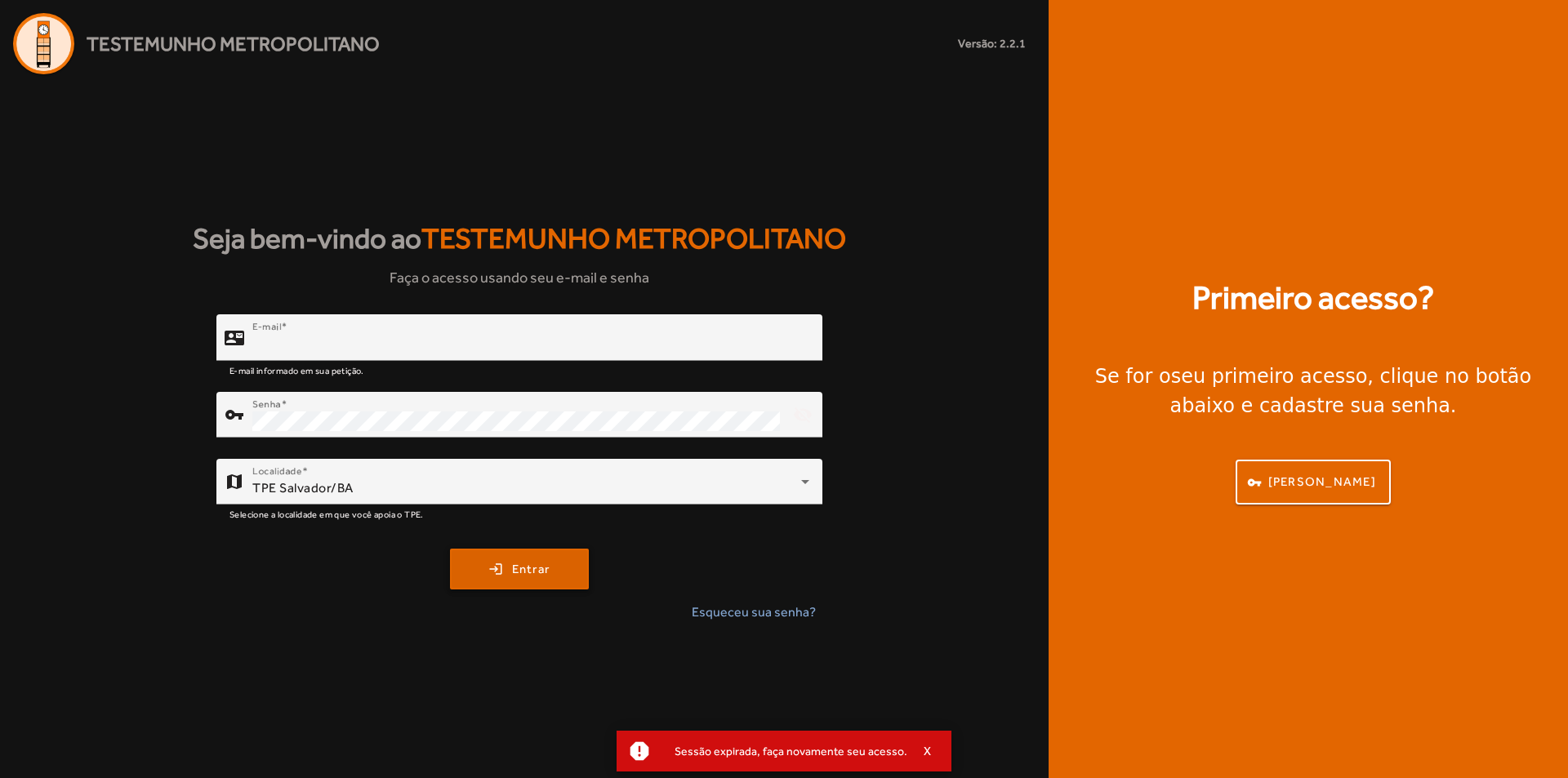
type input "**********"
click at [524, 554] on span "submit" at bounding box center [519, 569] width 136 height 40
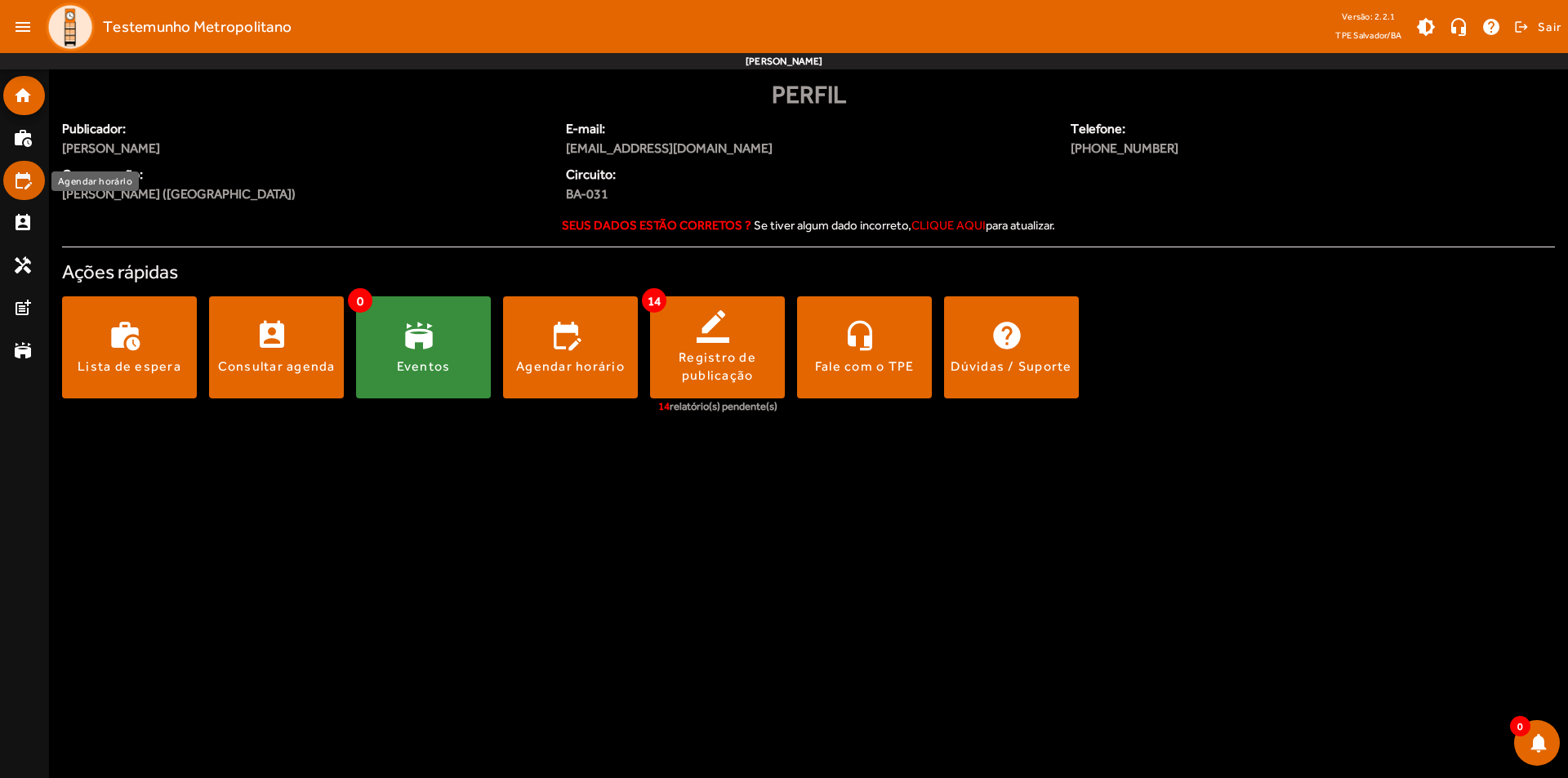
click at [24, 186] on mat-icon "edit_calendar" at bounding box center [23, 180] width 20 height 20
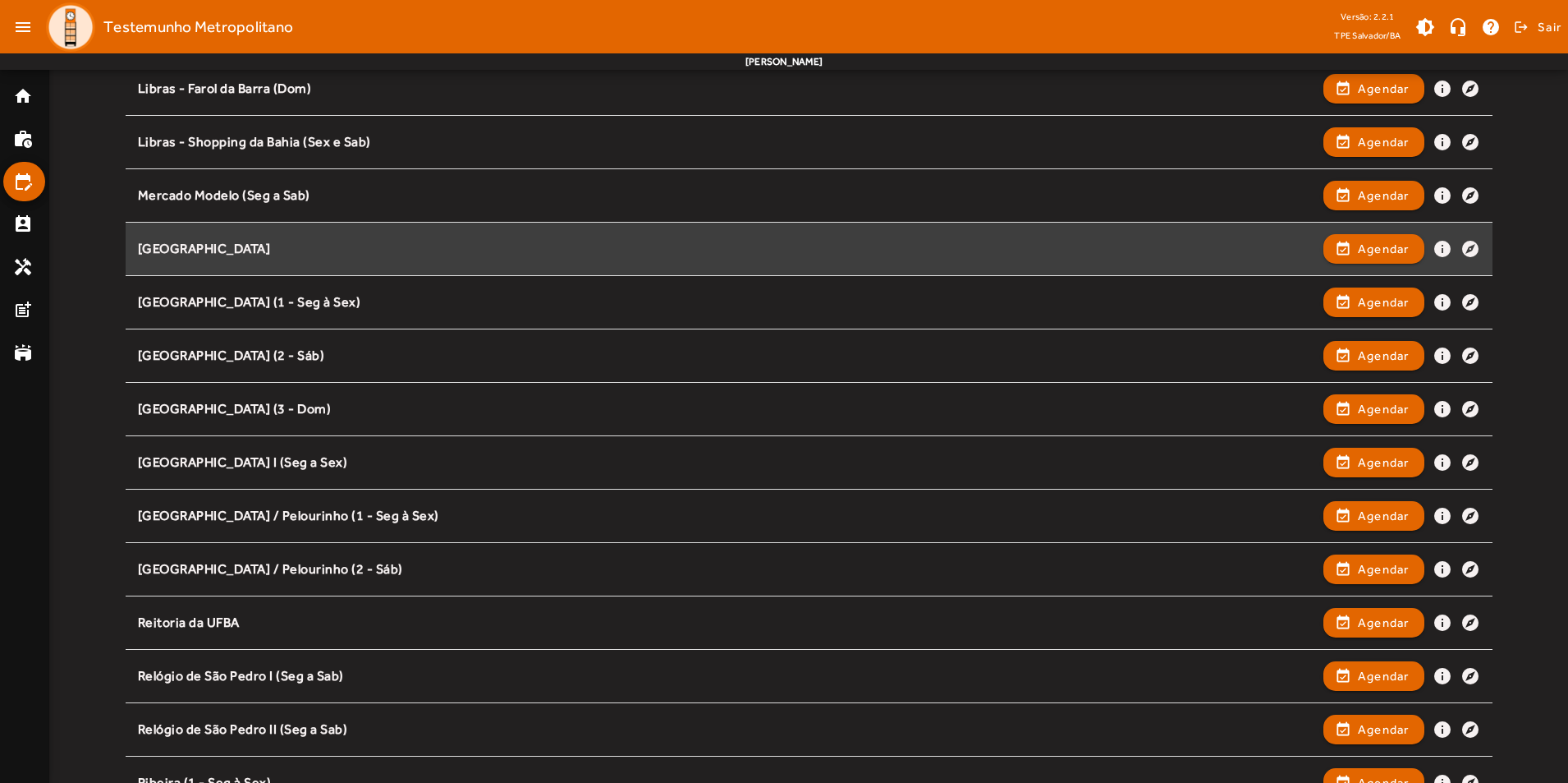
scroll to position [1150, 0]
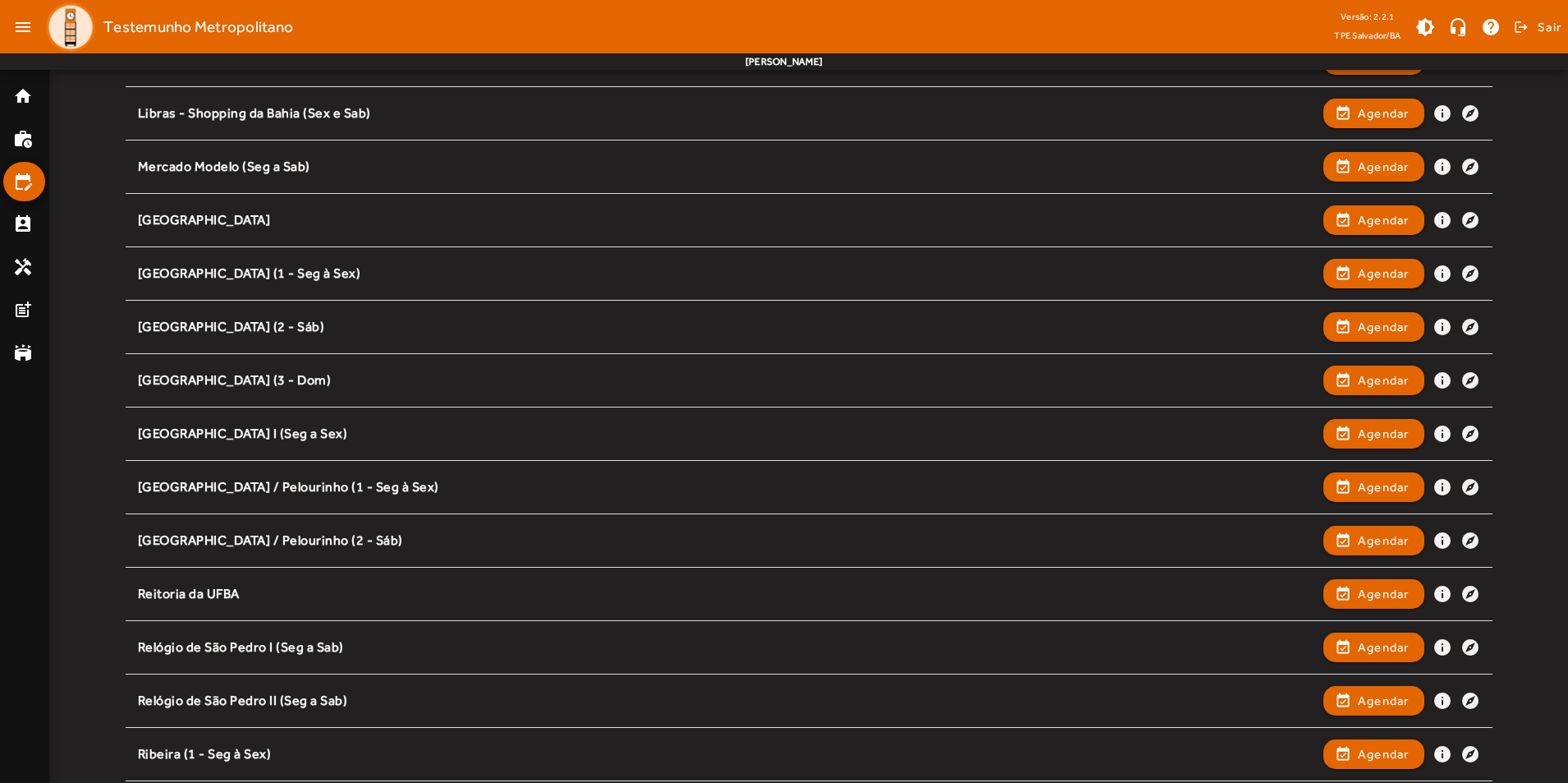
click at [1525, 155] on div "Pesquisar ponto Selecione um ponto para prosseguir. Arena Fonte Nova / Dique (S…" at bounding box center [808, 4] width 1519 height 1876
click at [1519, 126] on div "Pesquisar ponto Selecione um ponto para prosseguir. Arena Fonte Nova / Dique (S…" at bounding box center [808, 4] width 1519 height 1876
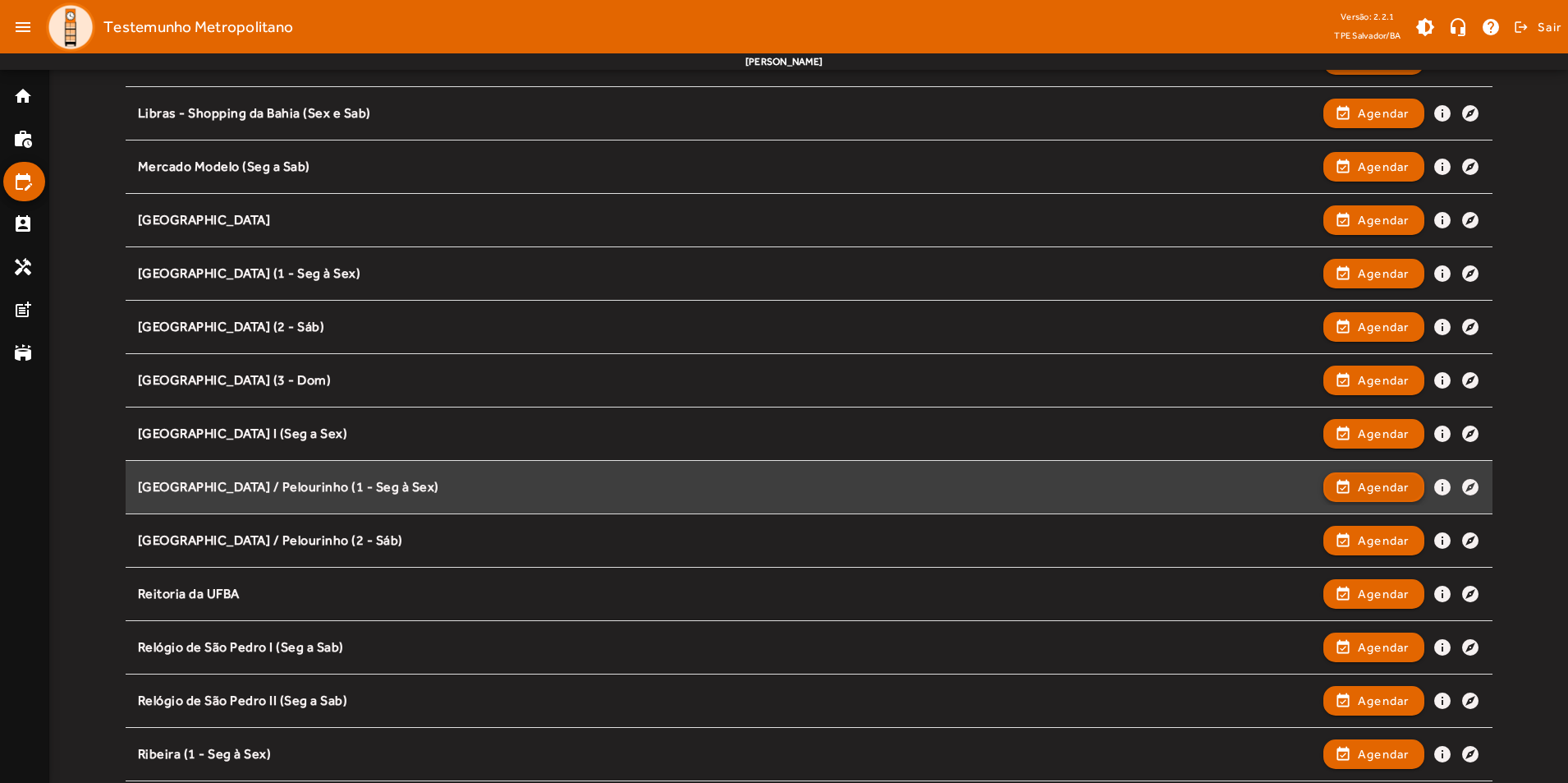
click at [1358, 482] on span "Agendar" at bounding box center [1383, 487] width 52 height 20
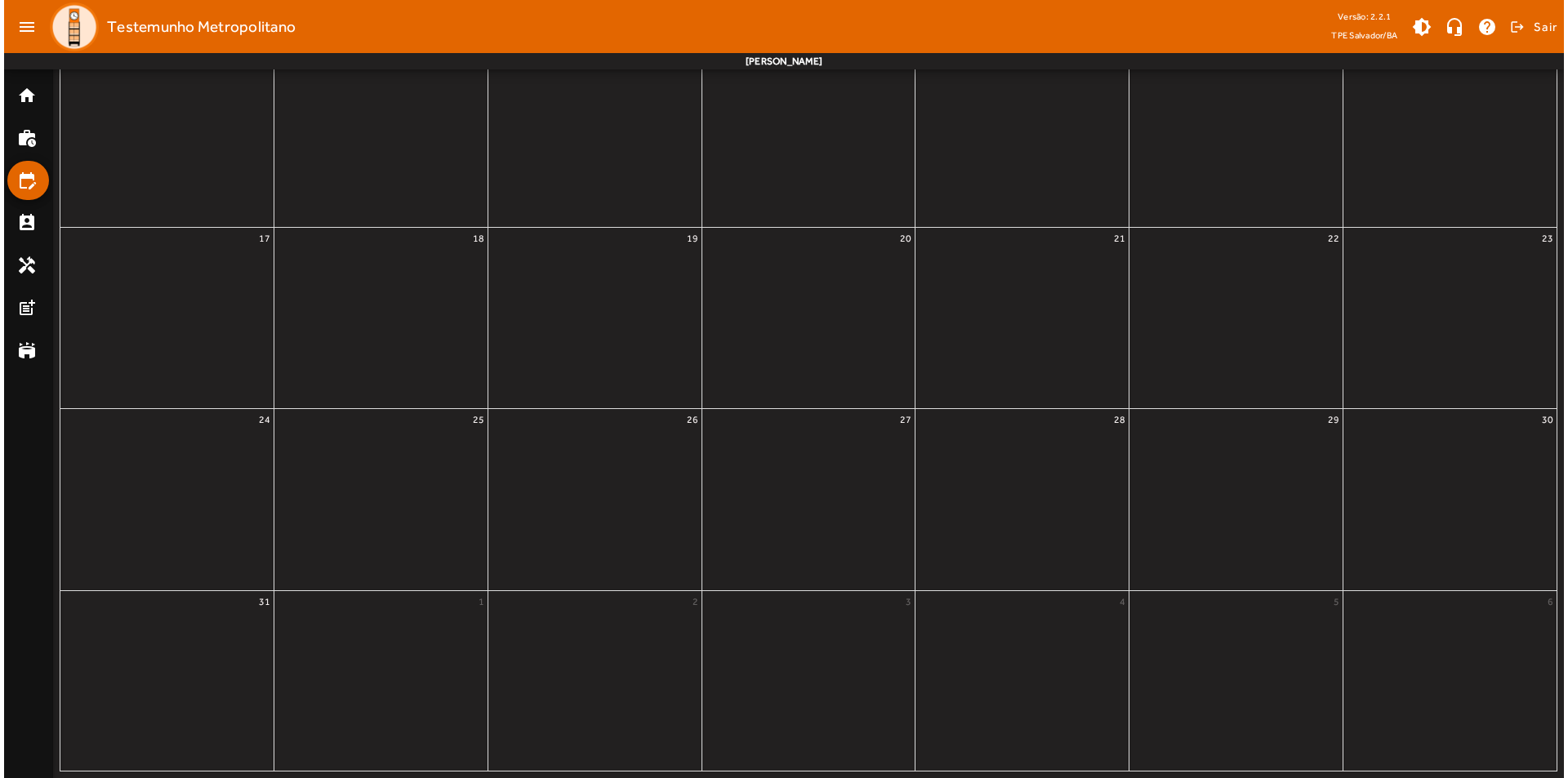
scroll to position [0, 0]
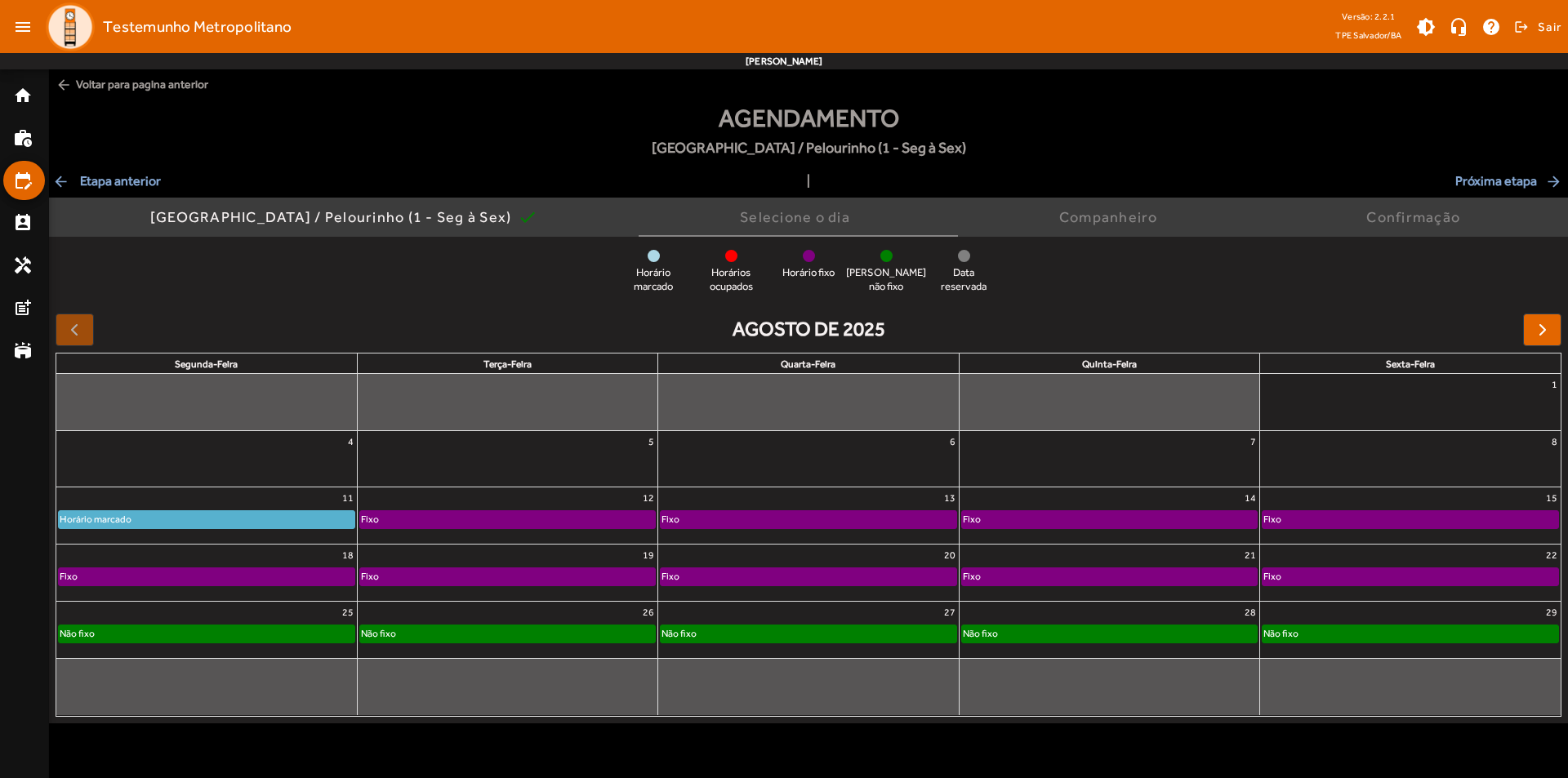
click at [318, 519] on div "Horário marcado" at bounding box center [206, 519] width 296 height 16
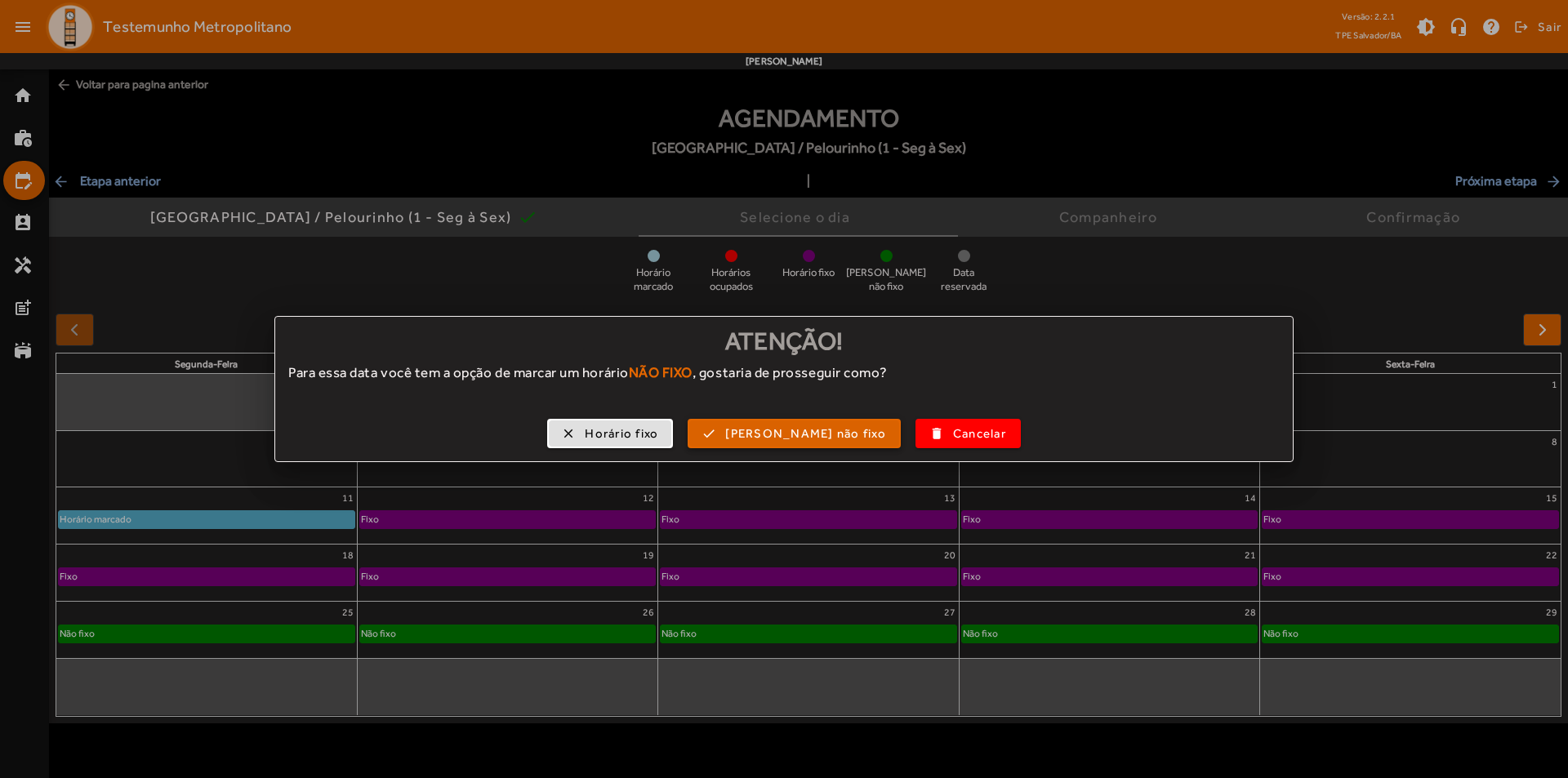
click at [824, 426] on span "[PERSON_NAME] não fixo" at bounding box center [806, 434] width 161 height 19
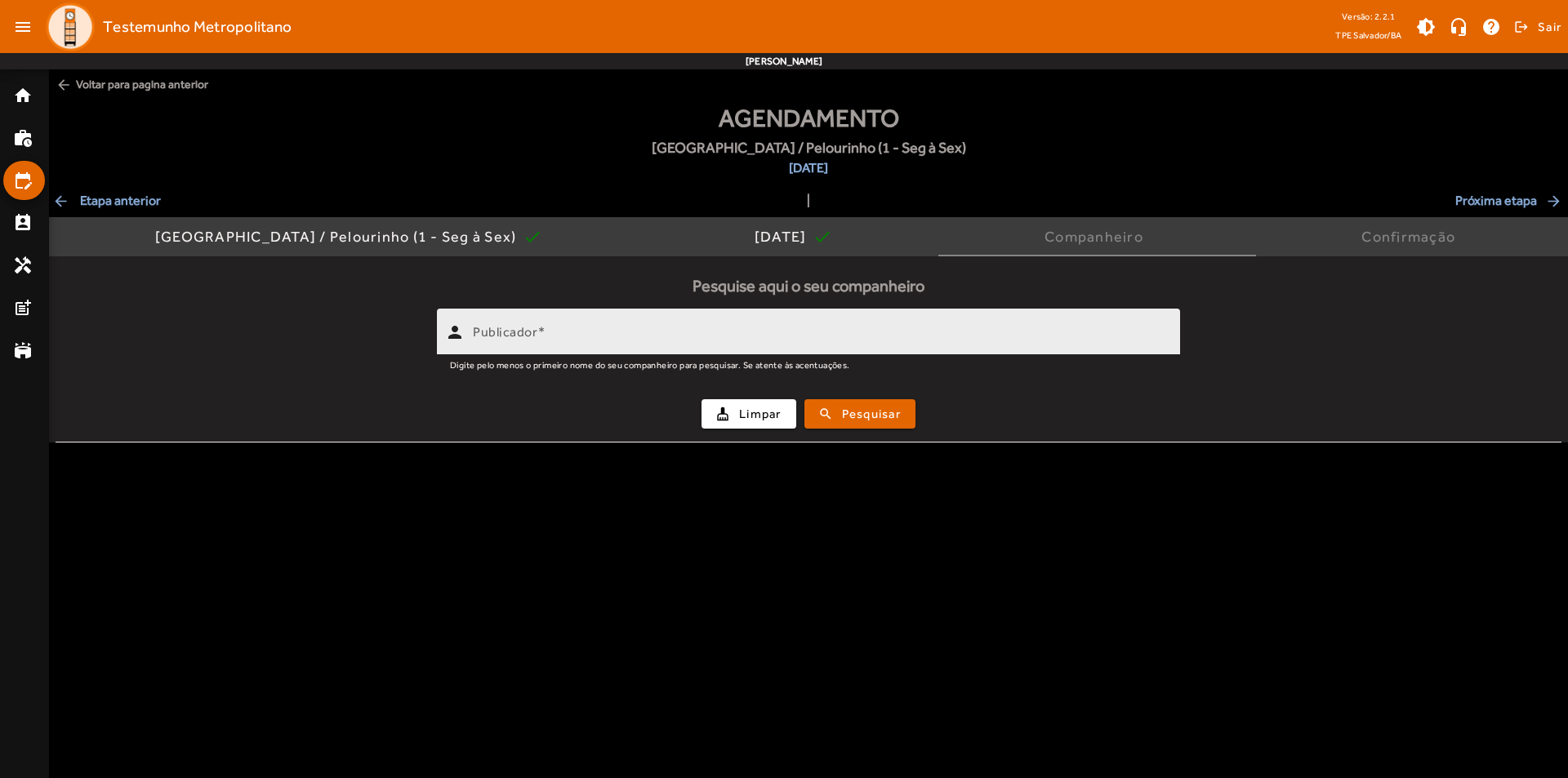
click at [497, 330] on mat-label "Publicador" at bounding box center [505, 332] width 64 height 15
click at [497, 330] on input "Publicador" at bounding box center [820, 338] width 694 height 20
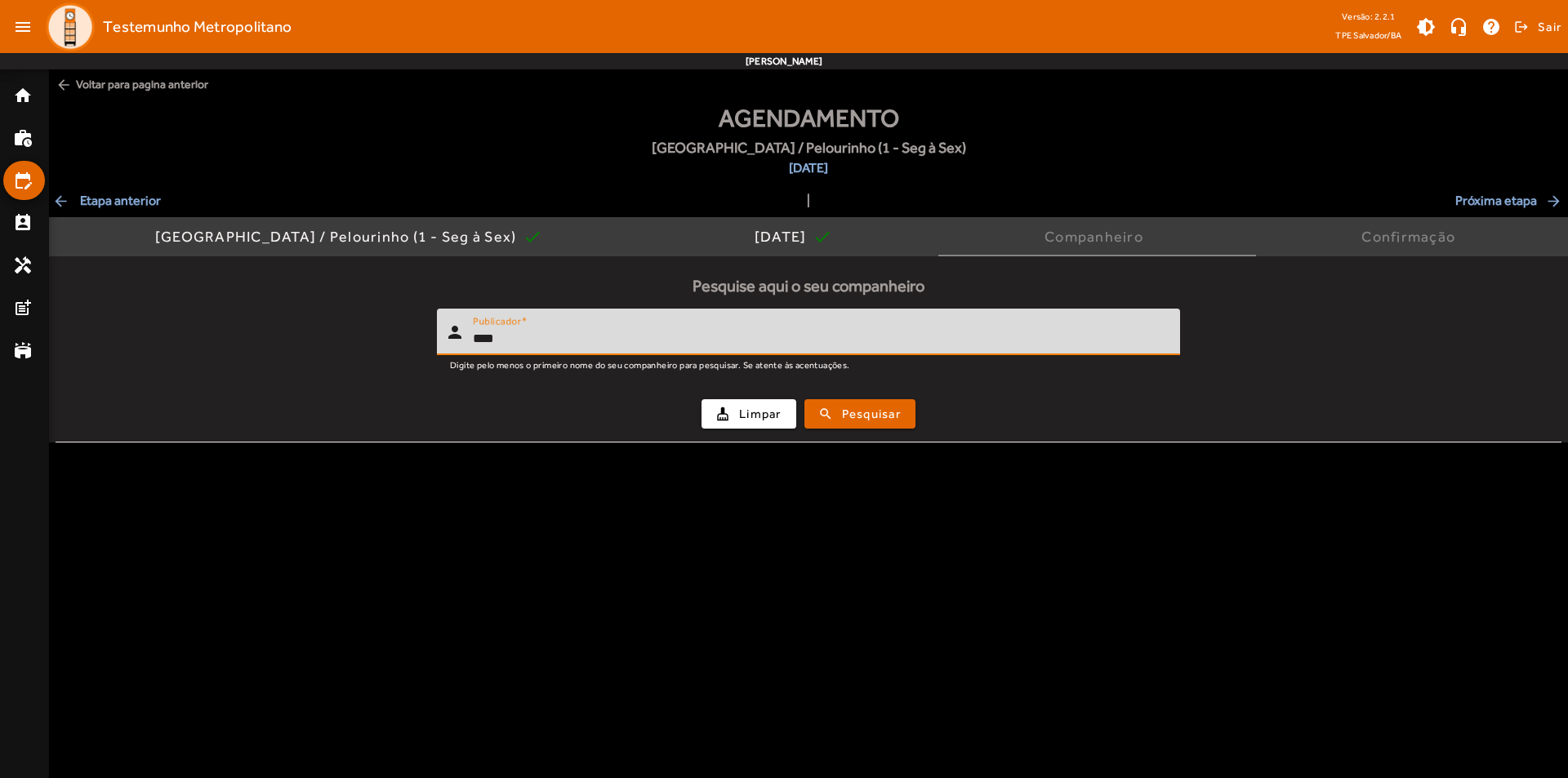
type input "****"
click at [805, 399] on button "search Pesquisar" at bounding box center [860, 413] width 111 height 29
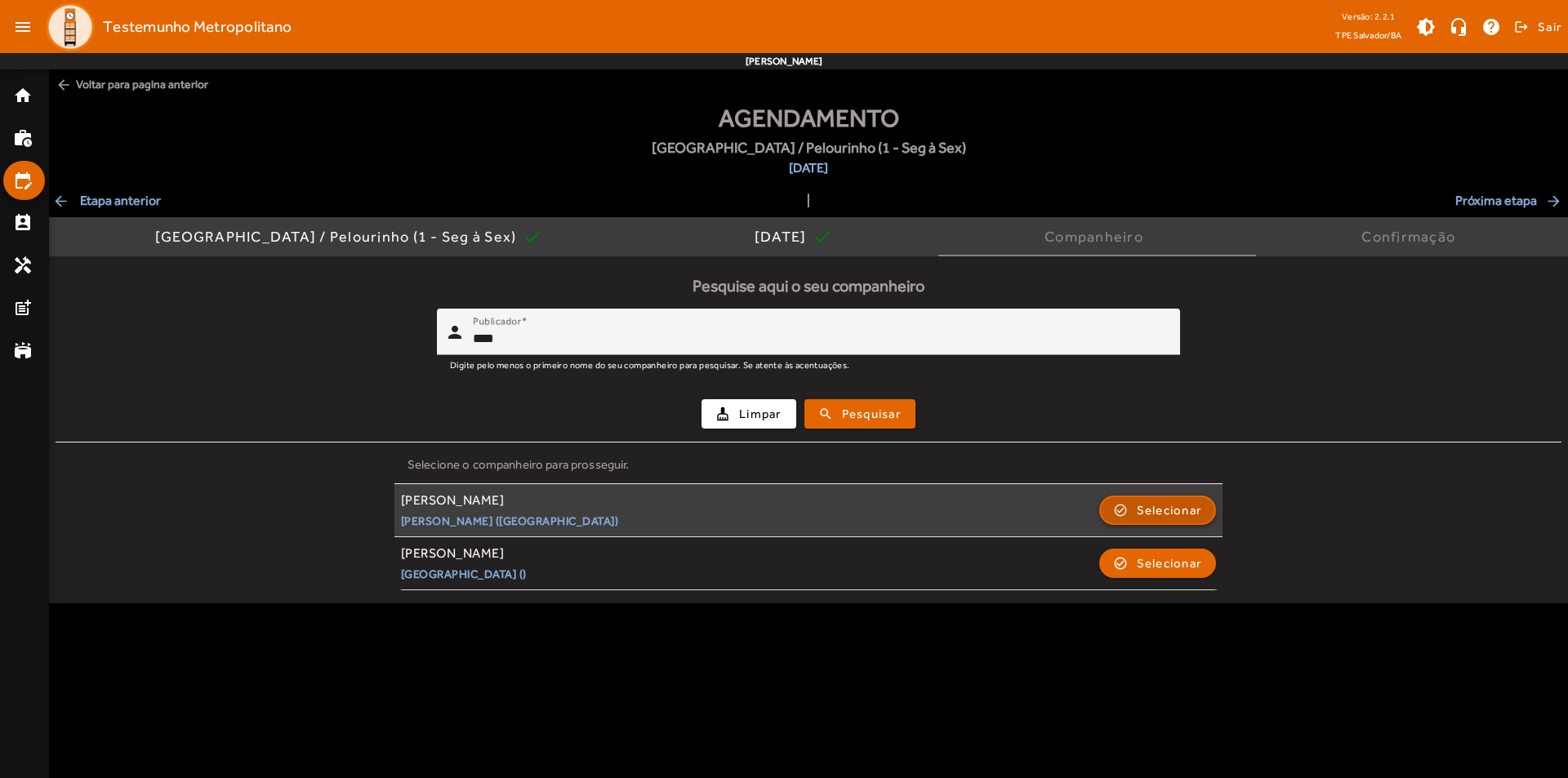
click at [1181, 516] on span "Selecionar" at bounding box center [1168, 510] width 65 height 20
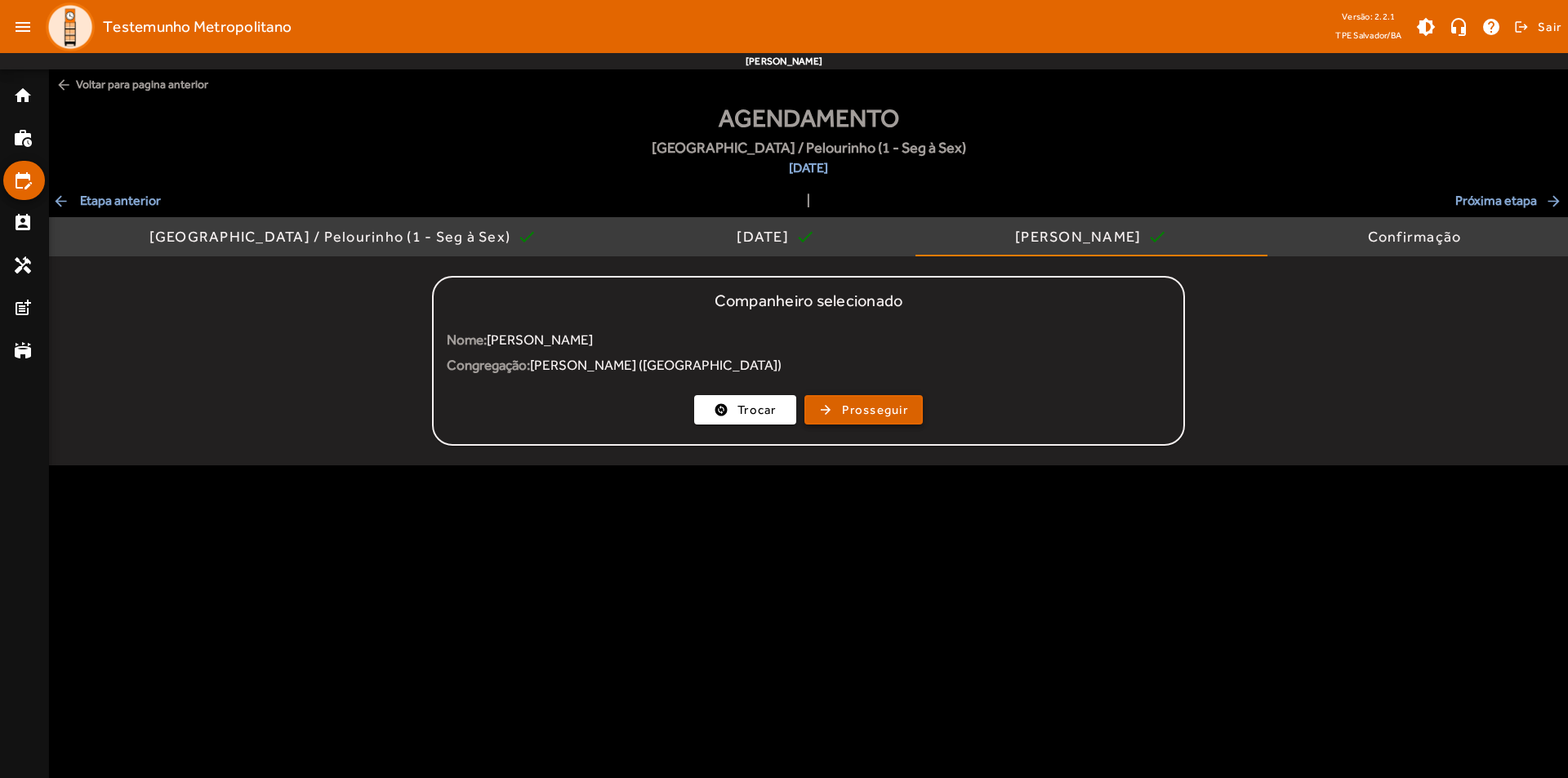
click at [841, 416] on span "Prosseguir" at bounding box center [874, 411] width 66 height 19
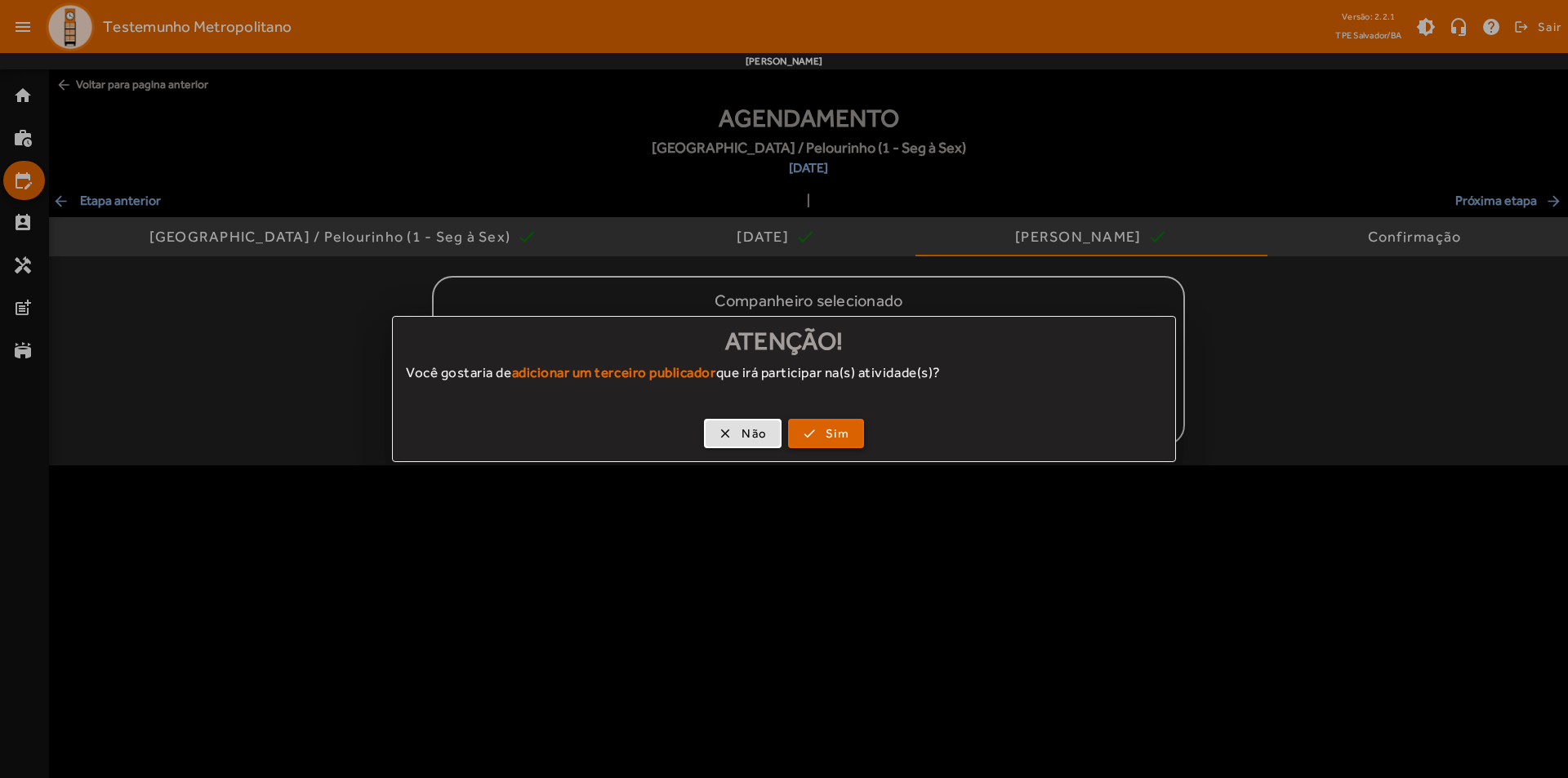
click at [833, 438] on span "Sim" at bounding box center [837, 434] width 24 height 19
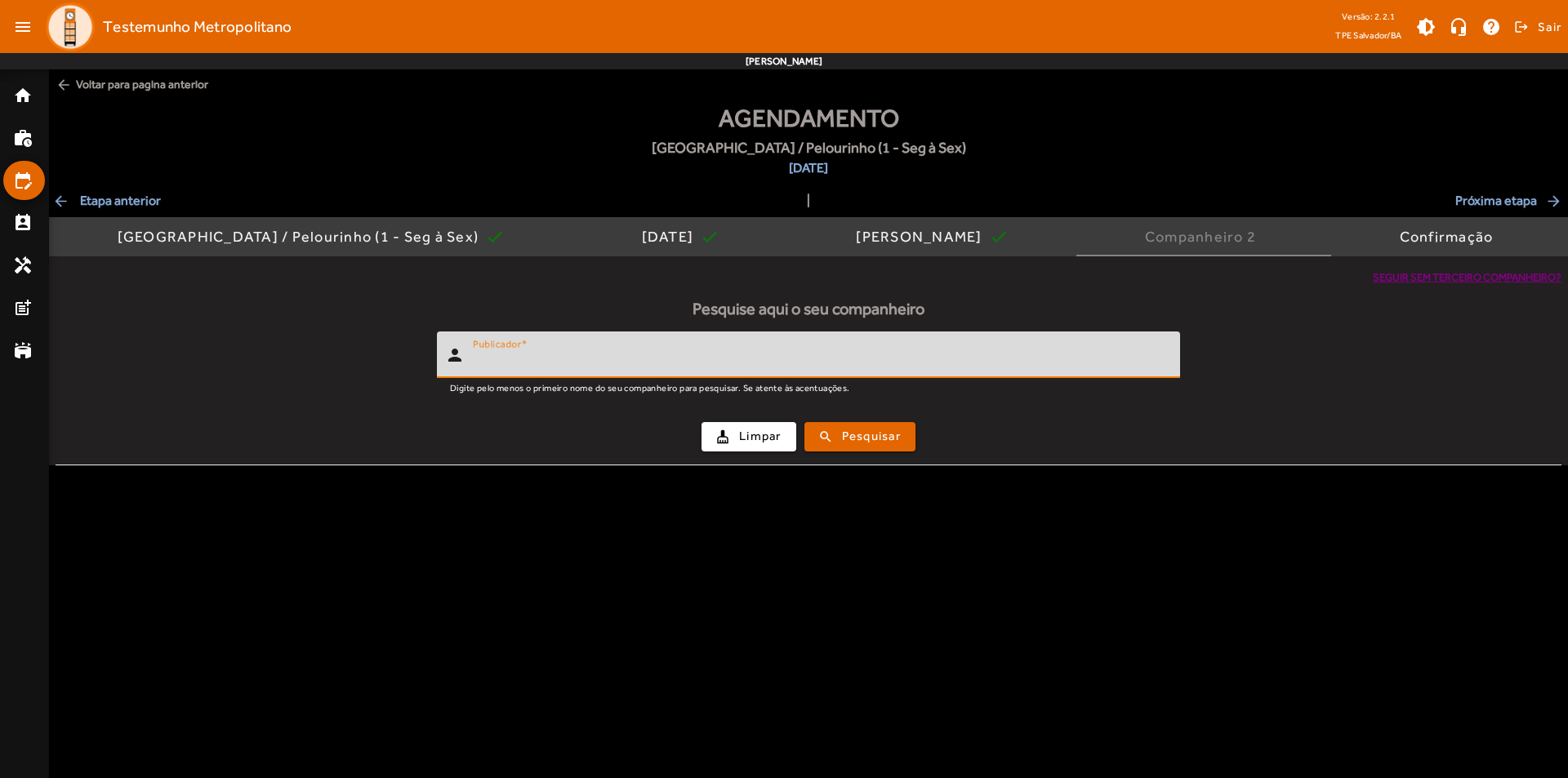
click at [623, 359] on input "Publicador" at bounding box center [820, 362] width 694 height 20
type input "*******"
click at [805, 422] on button "search Pesquisar" at bounding box center [860, 436] width 111 height 29
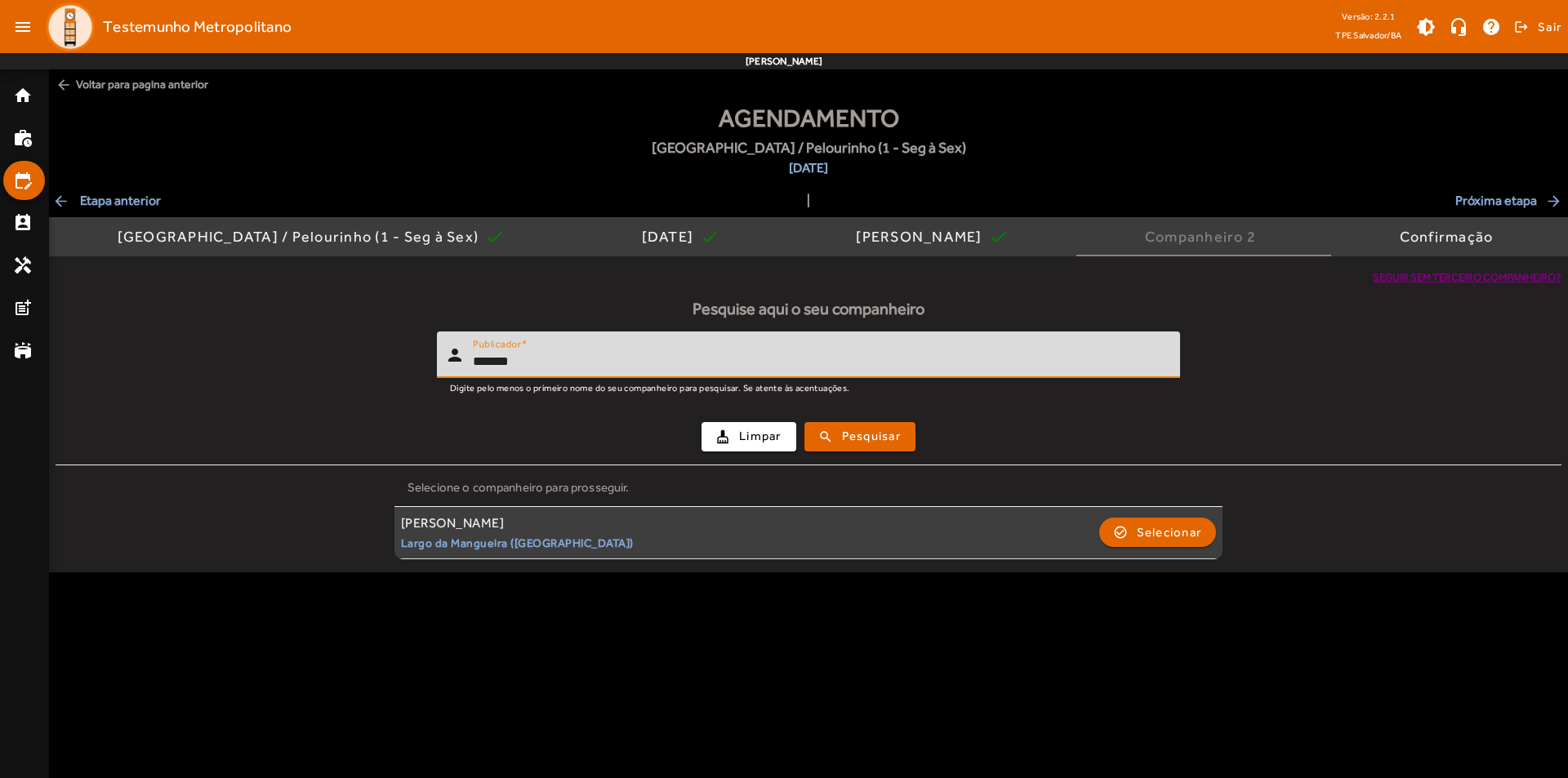
click at [539, 536] on small "Largo da Mangueira ([GEOGRAPHIC_DATA])" at bounding box center [517, 543] width 233 height 15
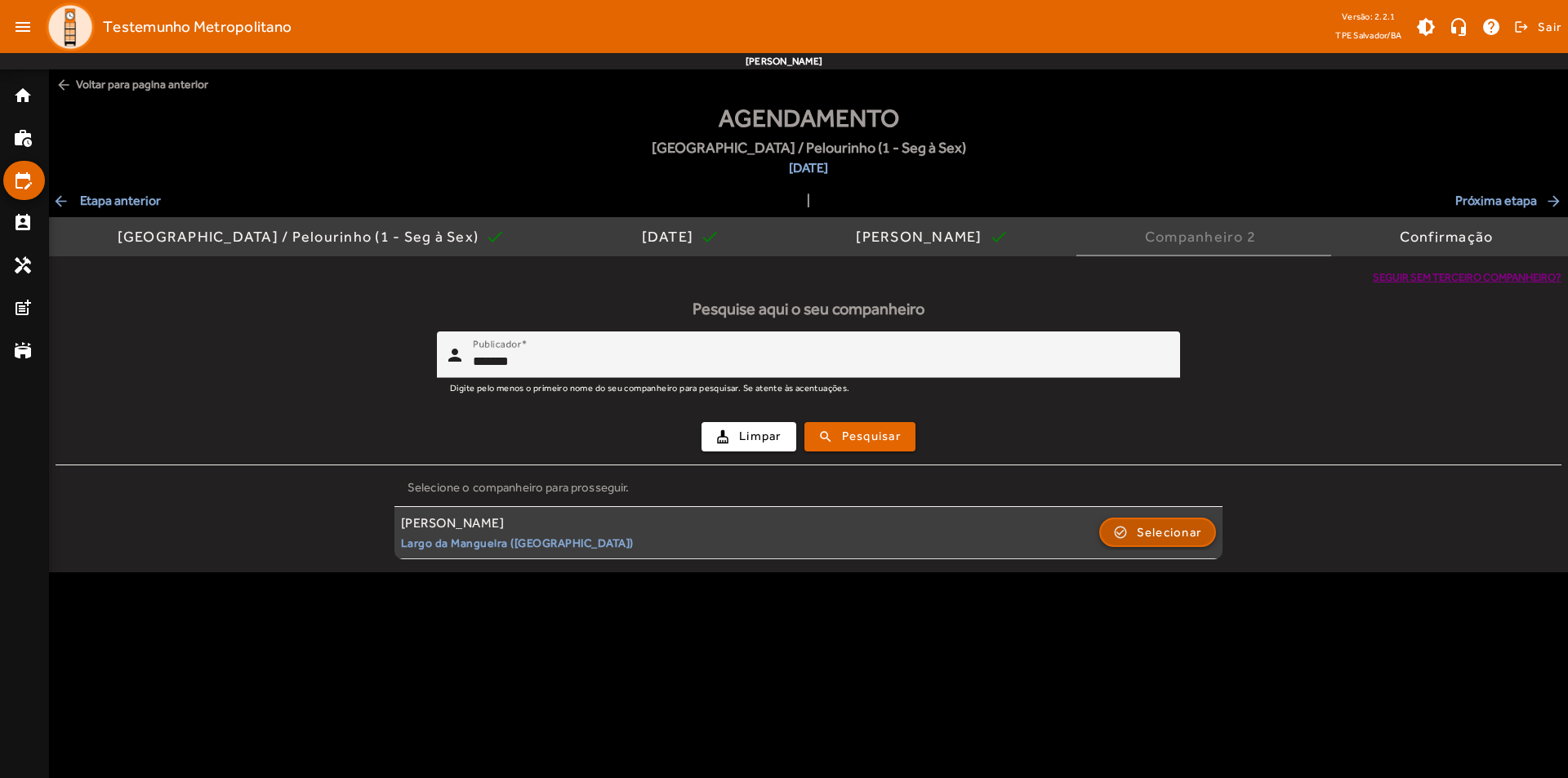
click at [1143, 536] on span "Selecionar" at bounding box center [1168, 532] width 65 height 20
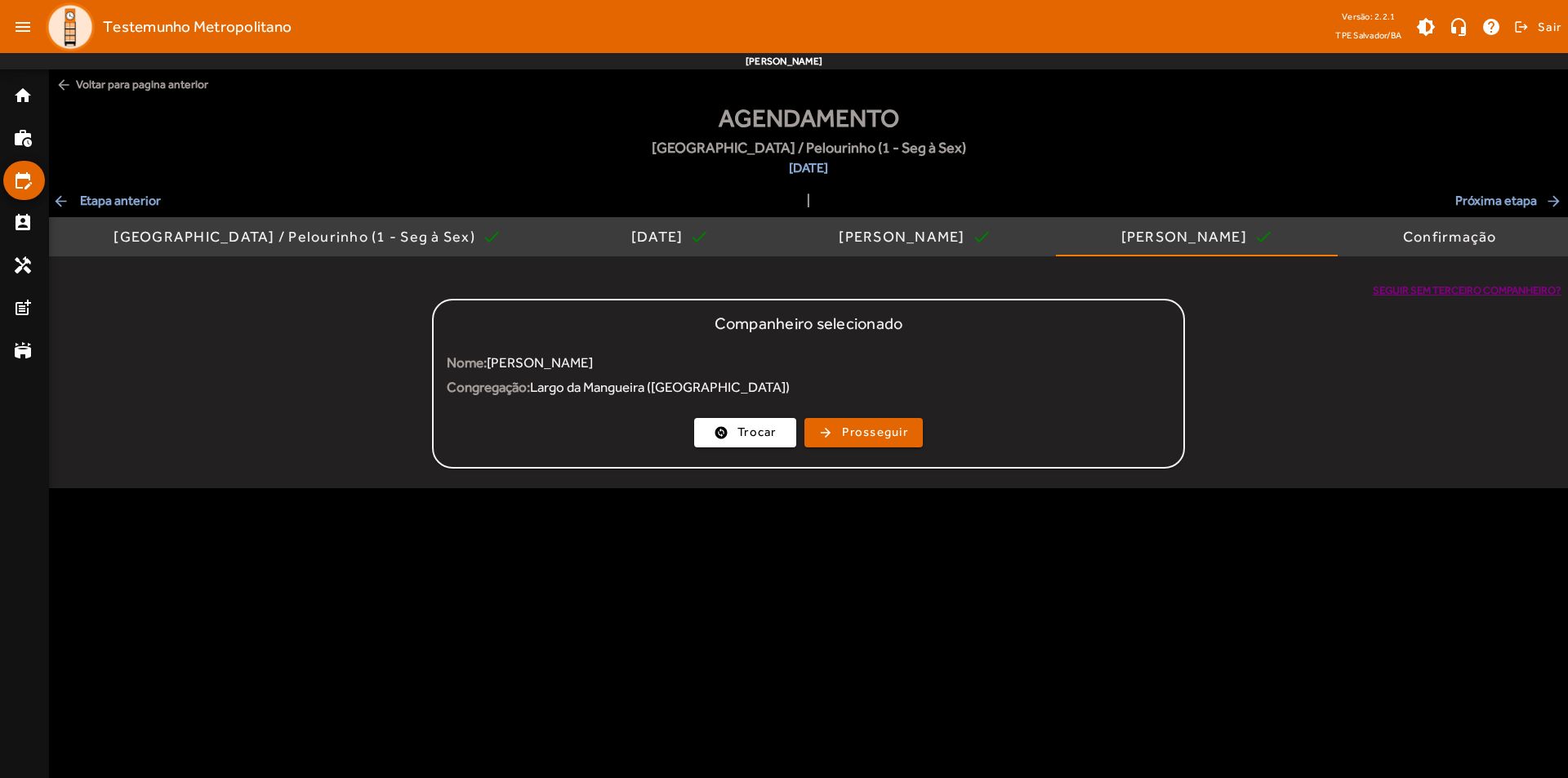
click at [837, 447] on mat-card-actions "change_circle Trocar arrow_forward Prosseguir" at bounding box center [808, 432] width 750 height 42
click at [843, 437] on span "Prosseguir" at bounding box center [874, 432] width 66 height 19
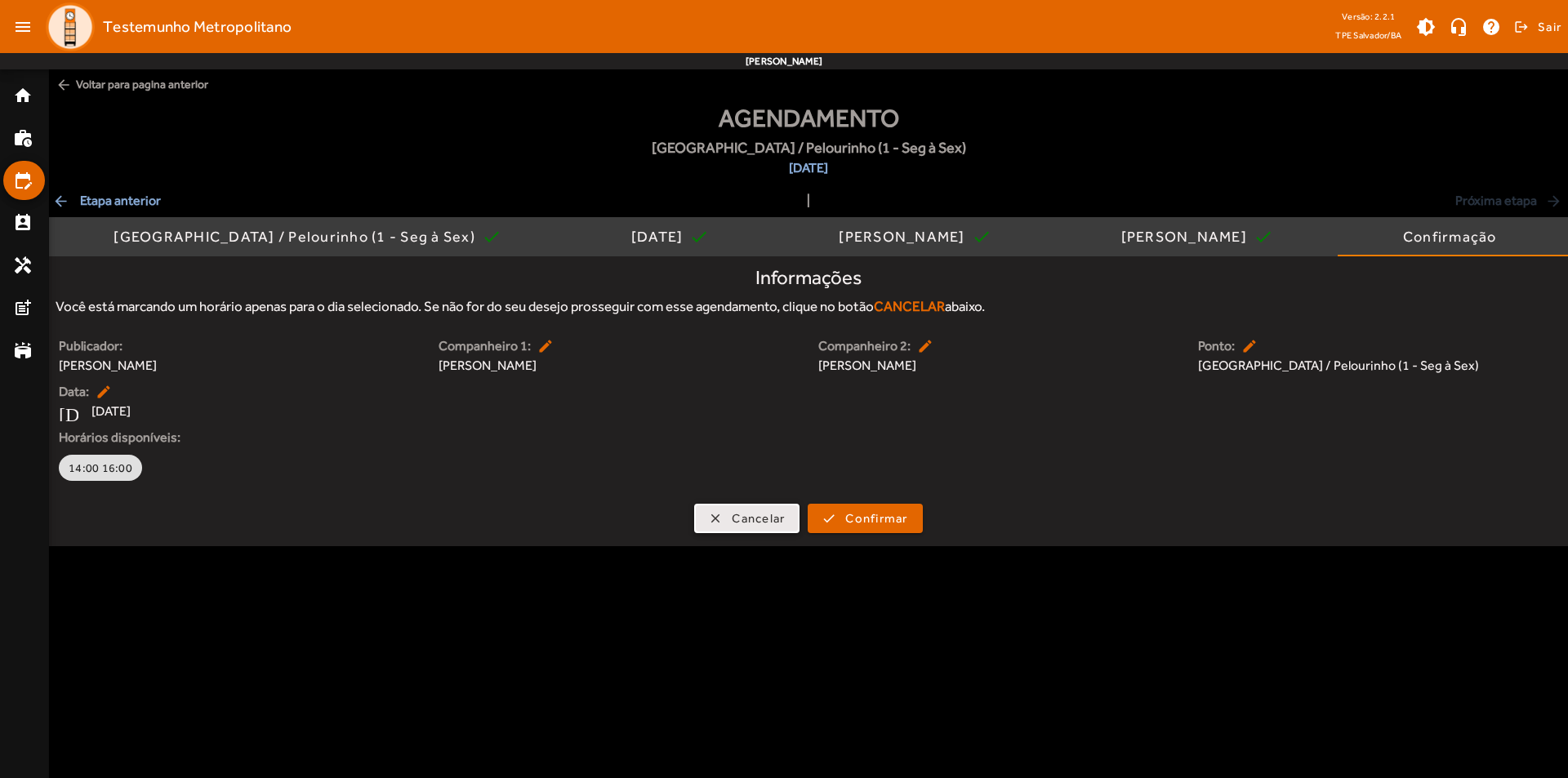
click at [744, 511] on span "Cancelar" at bounding box center [759, 519] width 53 height 19
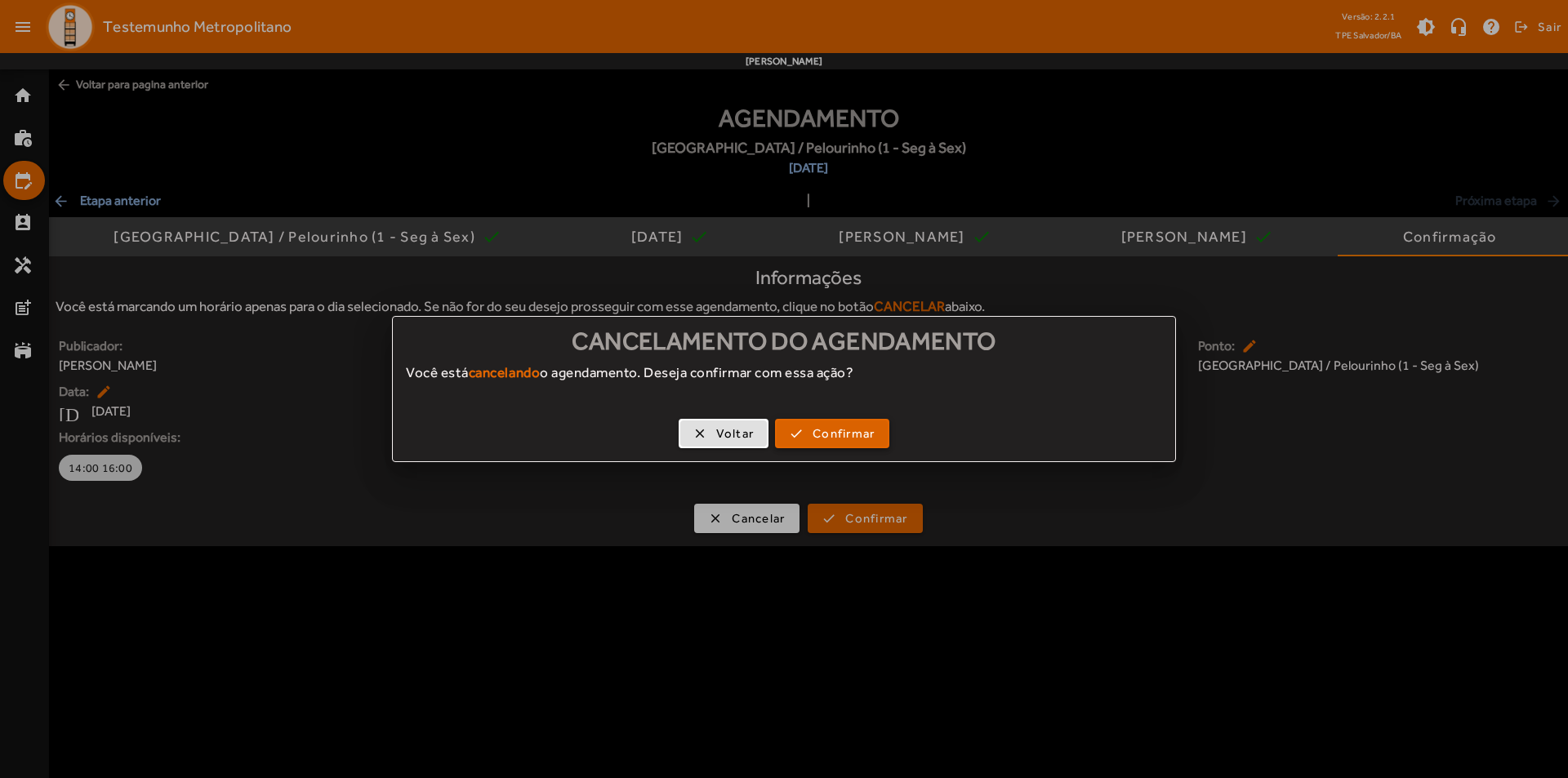
click at [830, 438] on span "Confirmar" at bounding box center [843, 434] width 62 height 19
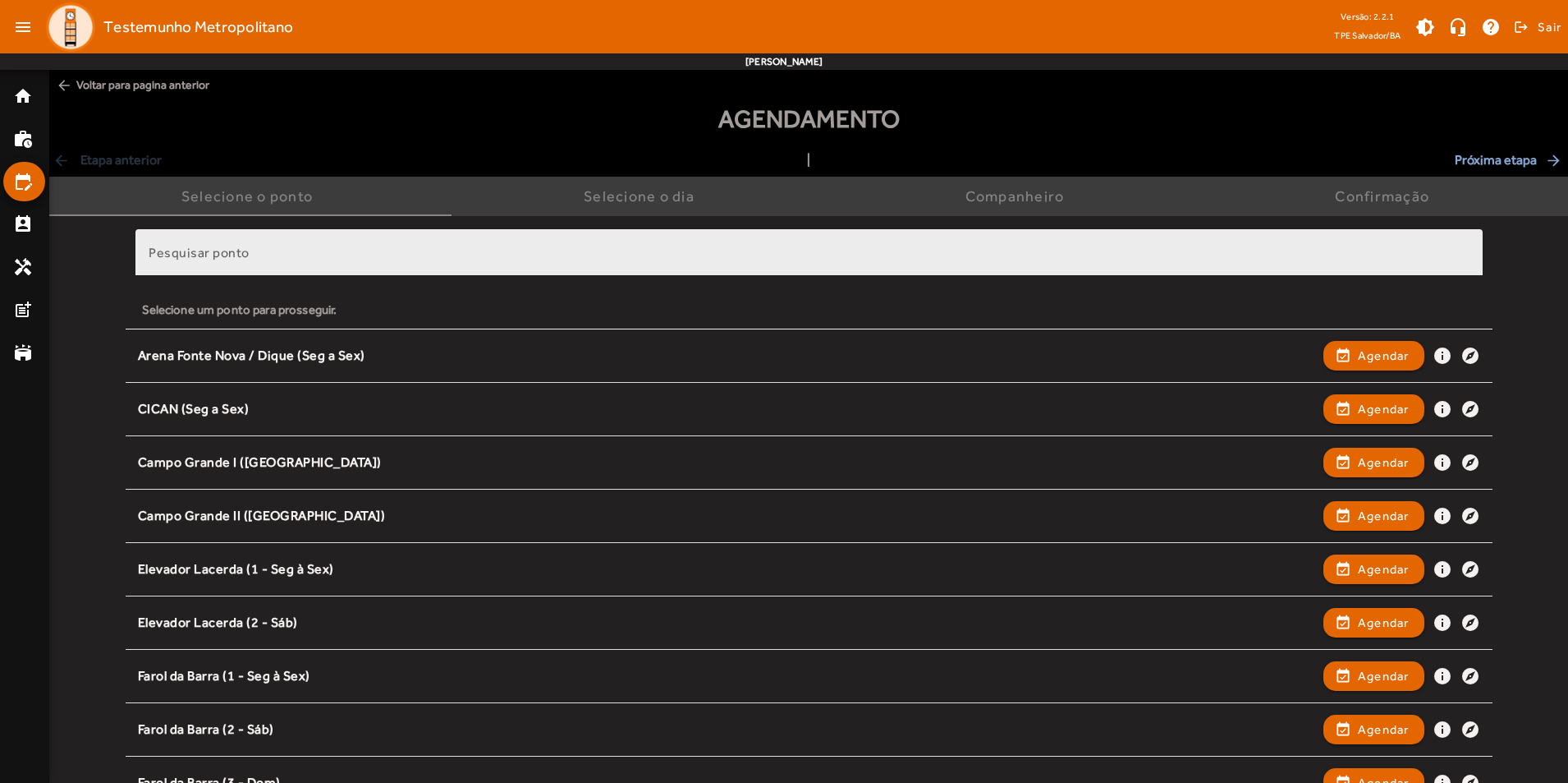
click at [443, 237] on div "Pesquisar ponto" at bounding box center [809, 252] width 1321 height 46
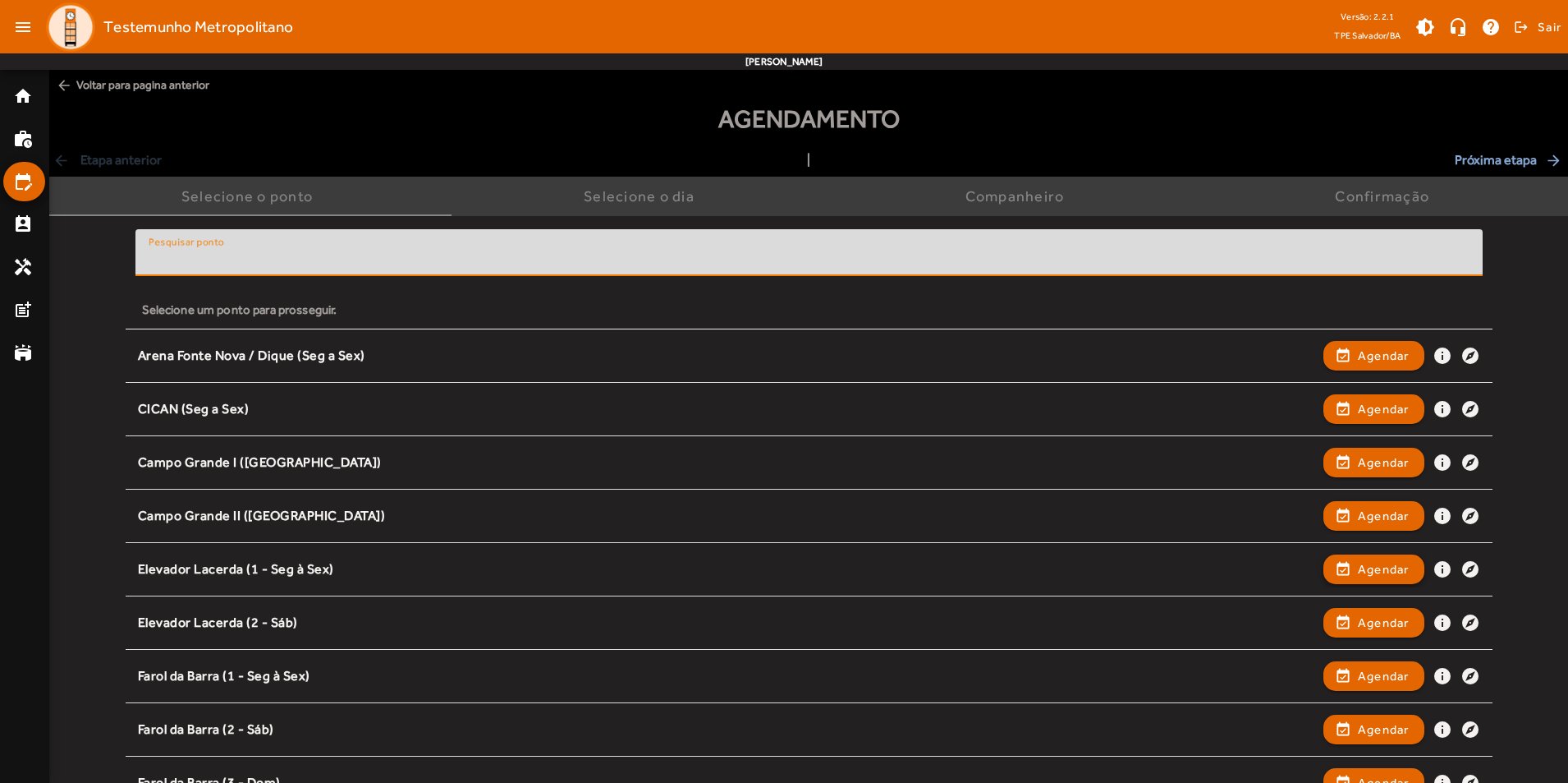
click at [1345, 562] on span "button" at bounding box center [1374, 570] width 98 height 40
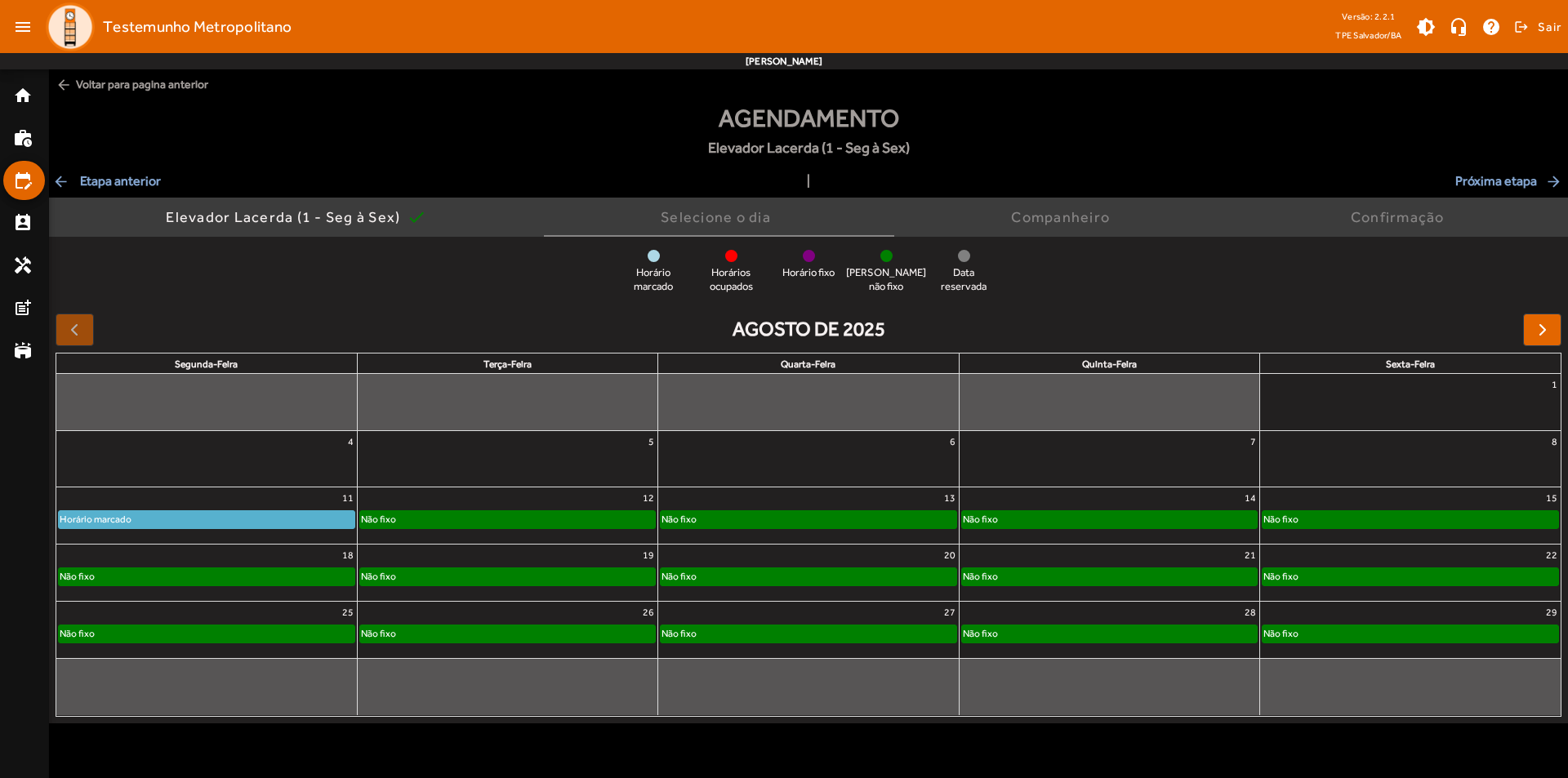
click at [269, 498] on div "11" at bounding box center [206, 497] width 301 height 22
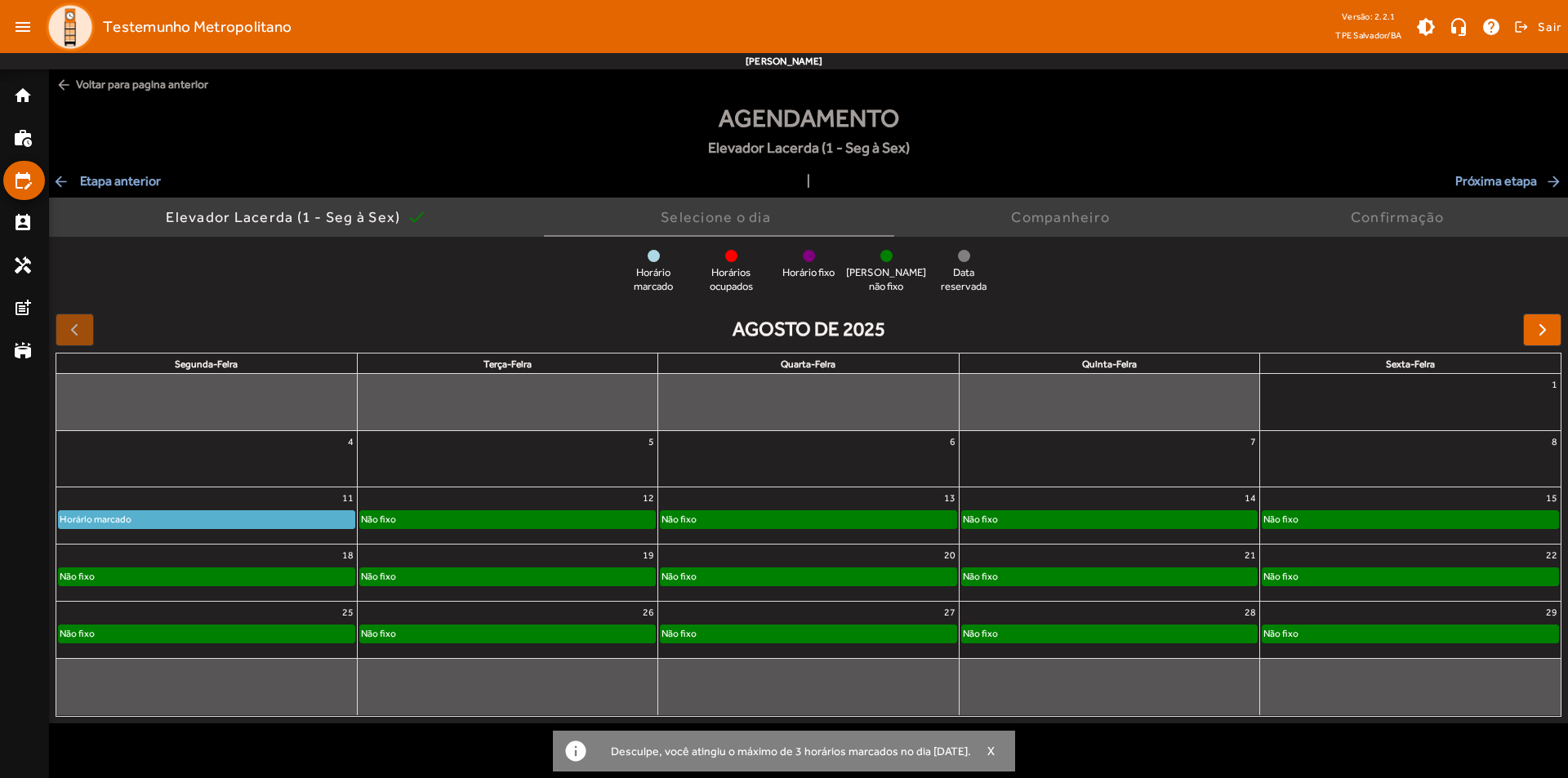
click at [276, 515] on div "Horário marcado" at bounding box center [206, 519] width 296 height 16
click at [239, 511] on div "Horário marcado" at bounding box center [206, 519] width 296 height 16
click at [1010, 750] on span "button" at bounding box center [990, 752] width 41 height 40
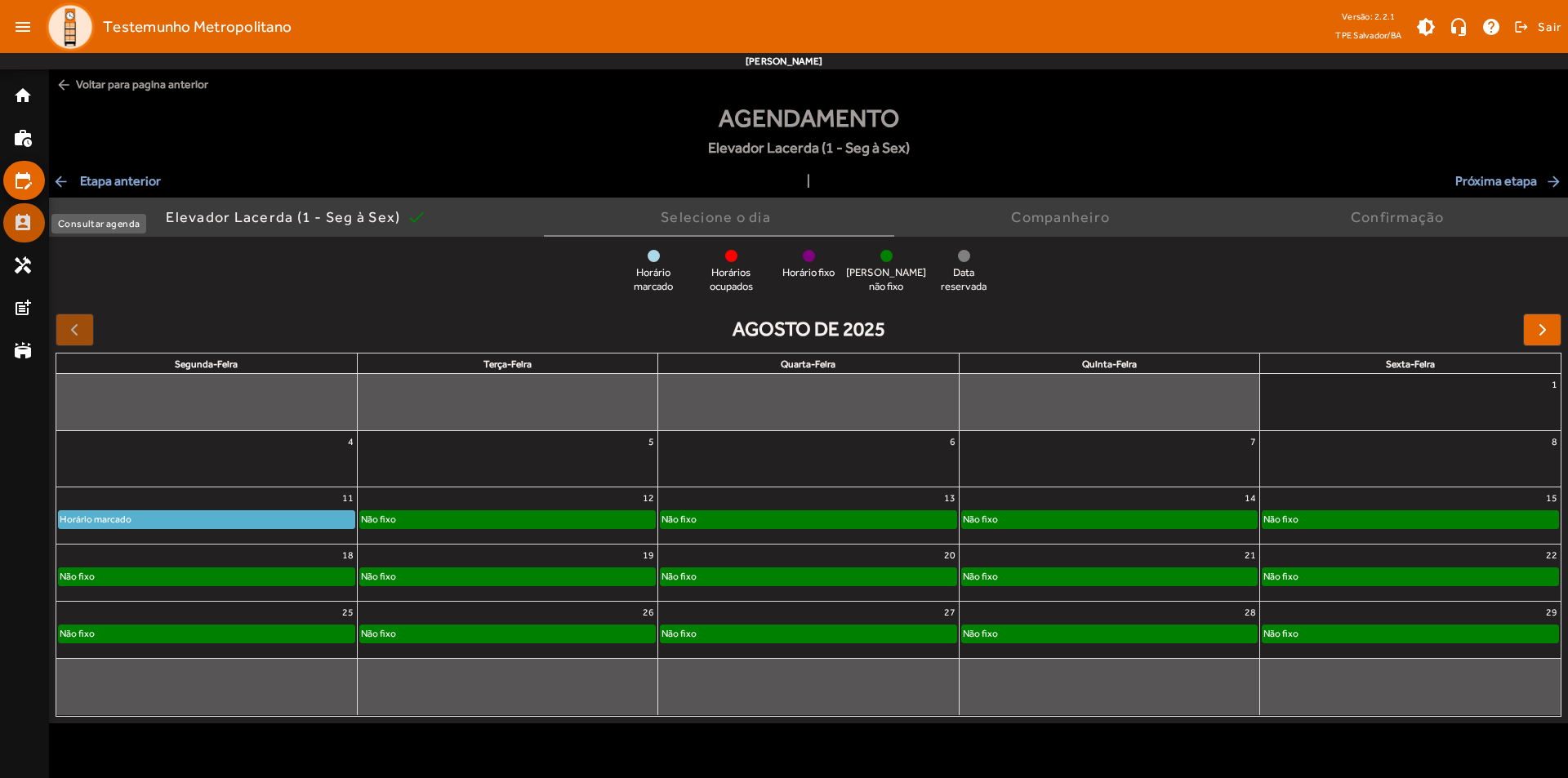
click at [20, 211] on mat-list-item "perm_contact_calendar" at bounding box center [24, 223] width 41 height 40
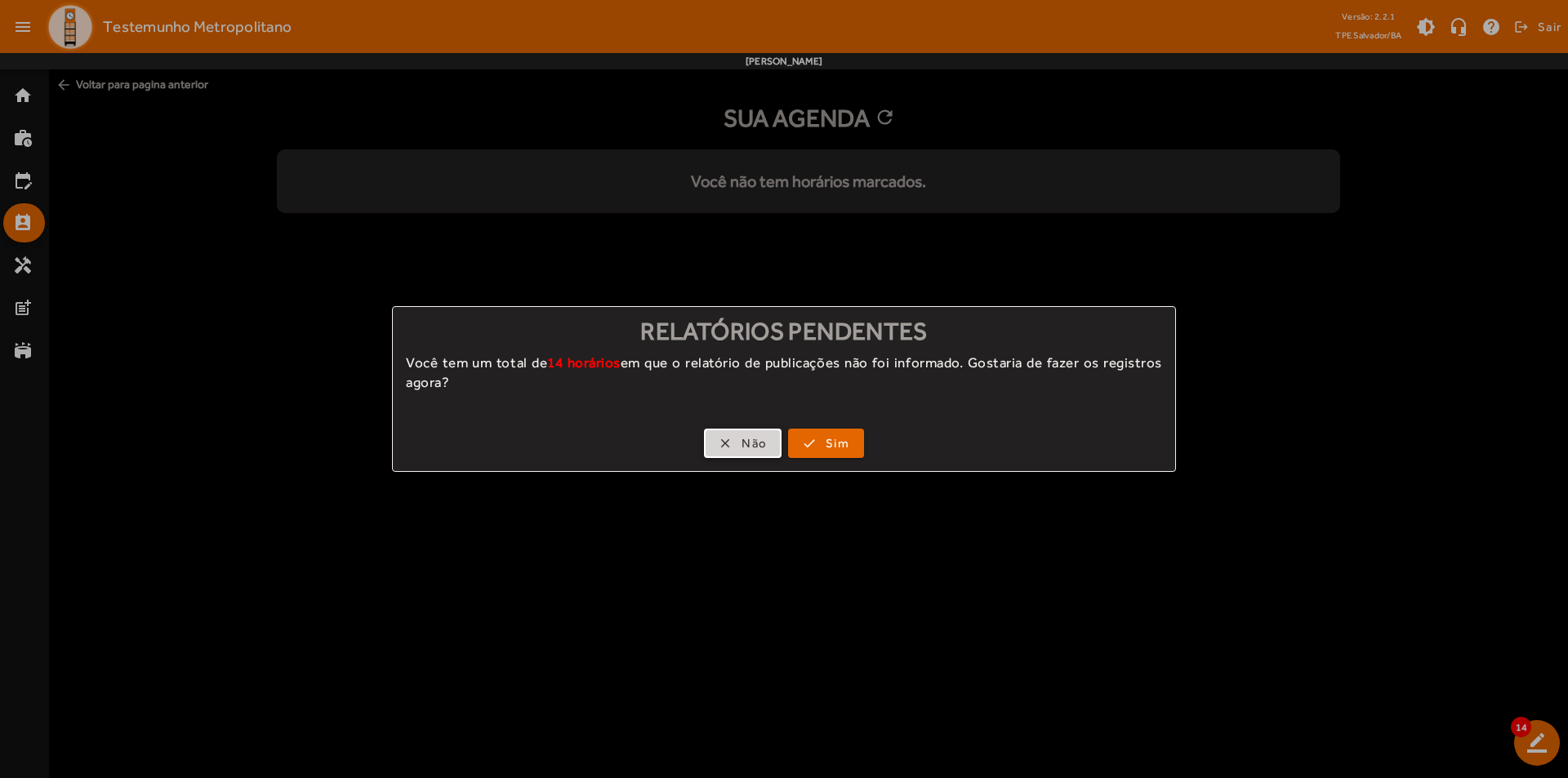
click at [760, 455] on span "button" at bounding box center [743, 444] width 74 height 40
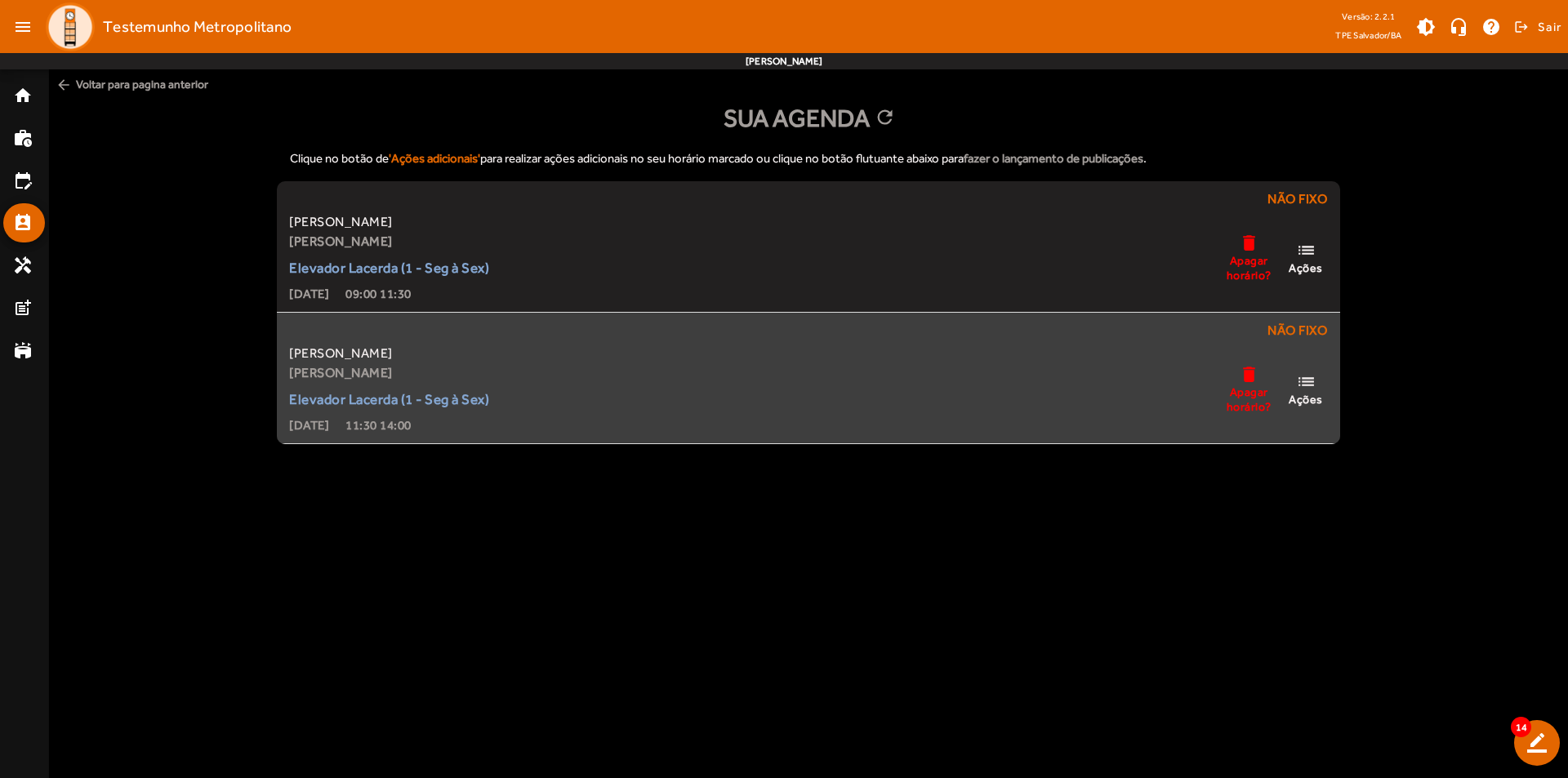
click at [1251, 390] on span "Apagar horário?" at bounding box center [1249, 398] width 49 height 29
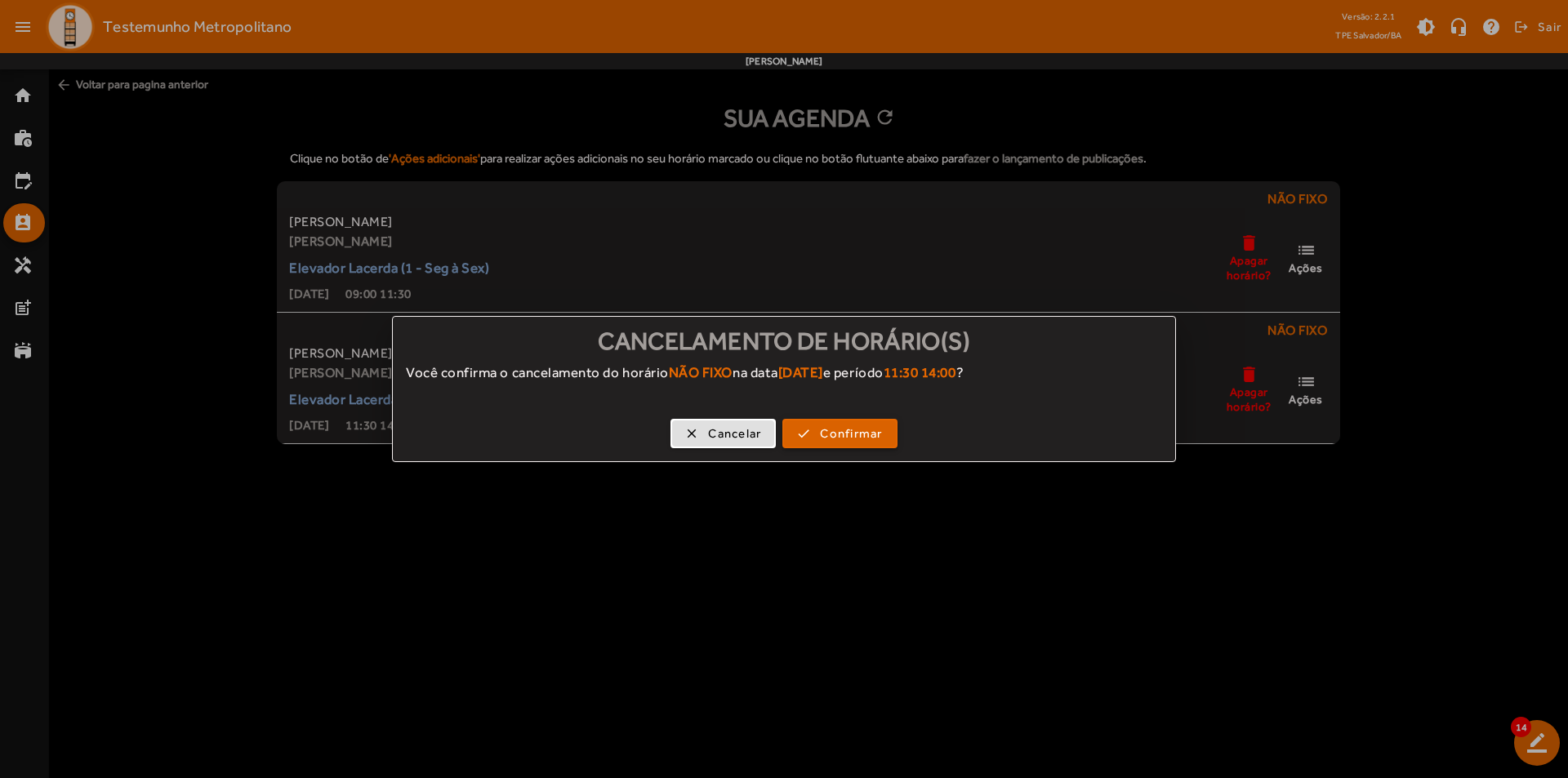
click at [848, 435] on span "Confirmar" at bounding box center [851, 434] width 62 height 19
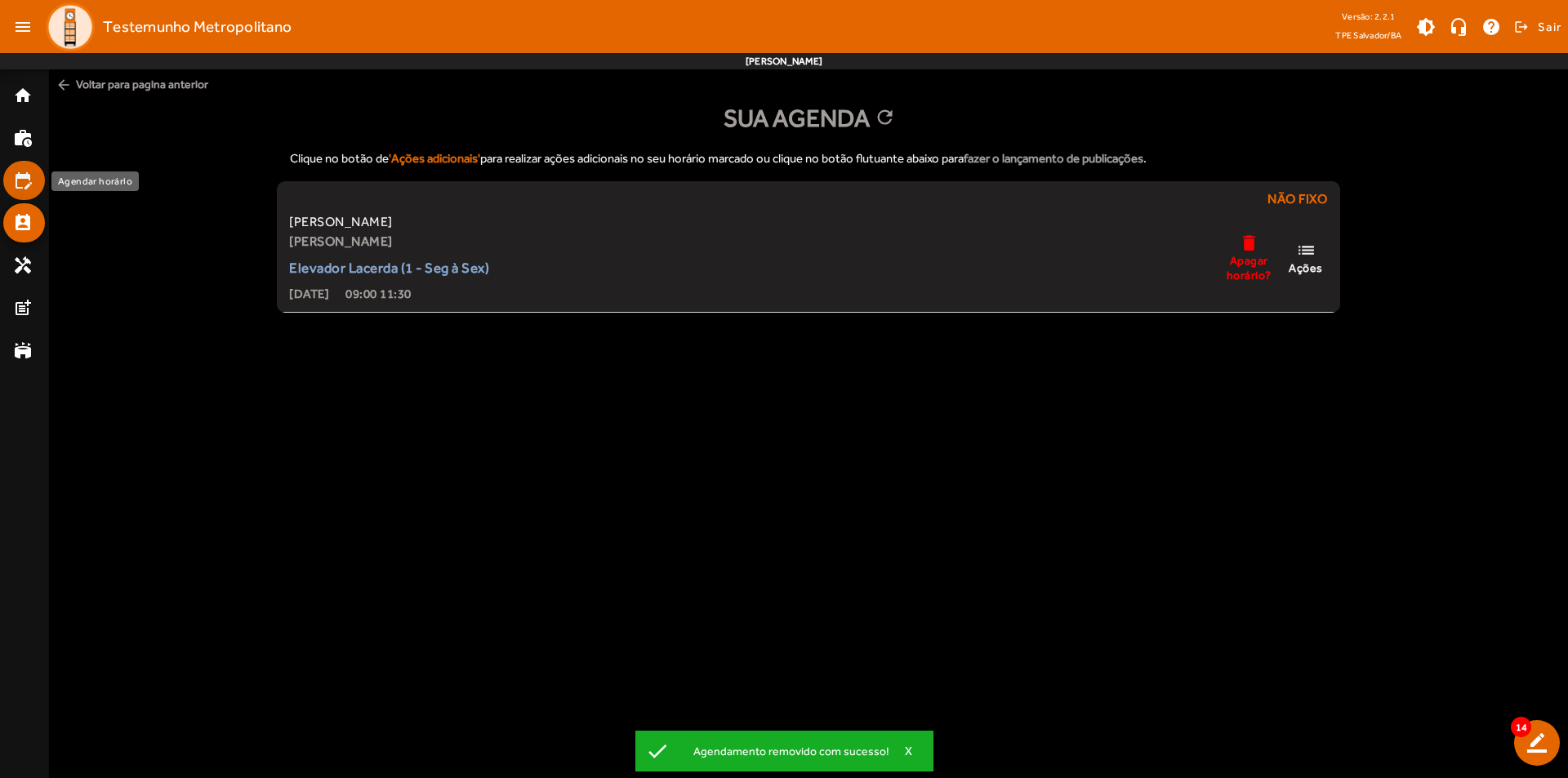
click at [19, 174] on mat-icon "edit_calendar" at bounding box center [23, 180] width 20 height 20
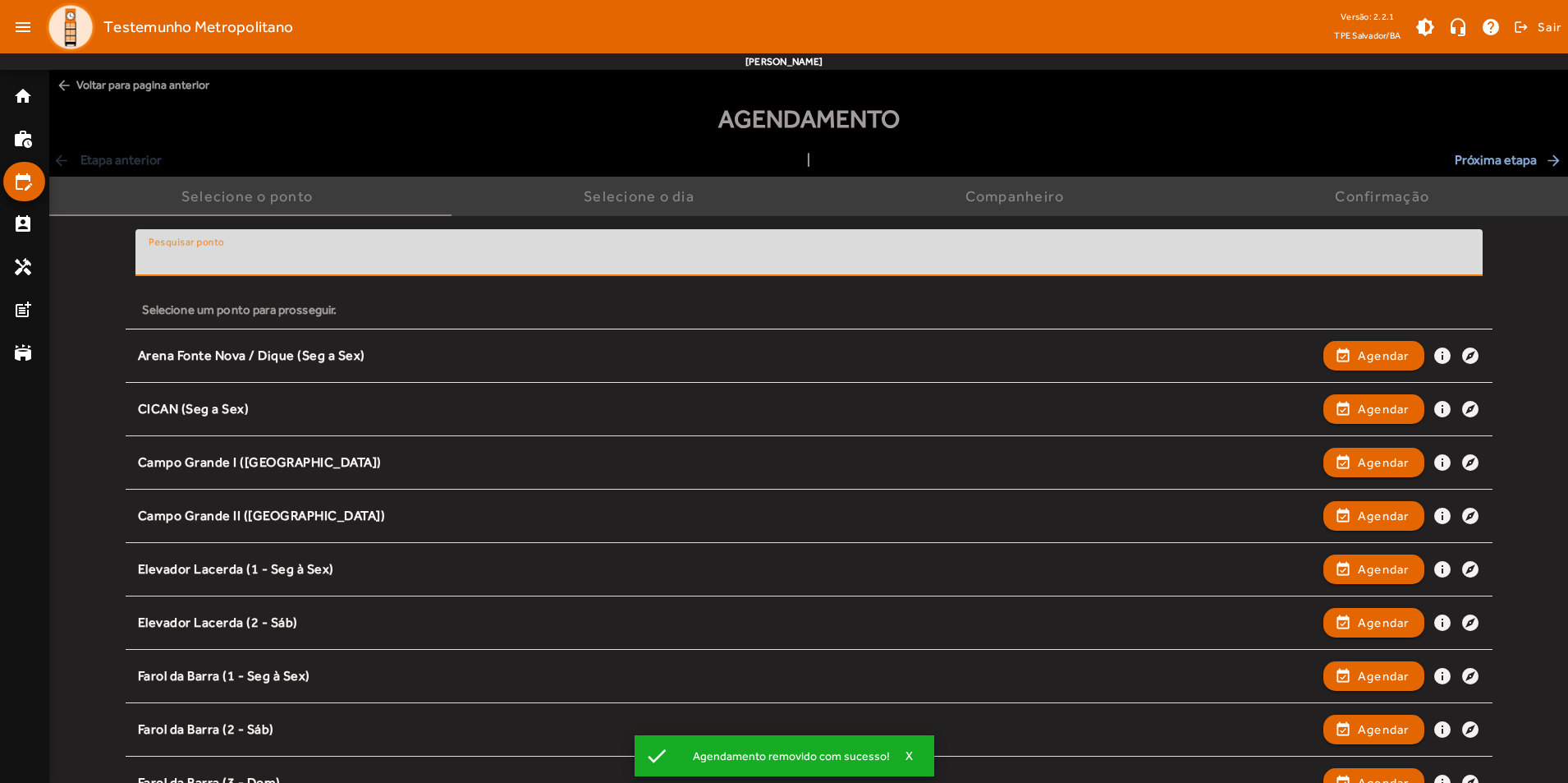
click at [261, 256] on input "Pesquisar ponto" at bounding box center [809, 259] width 1321 height 20
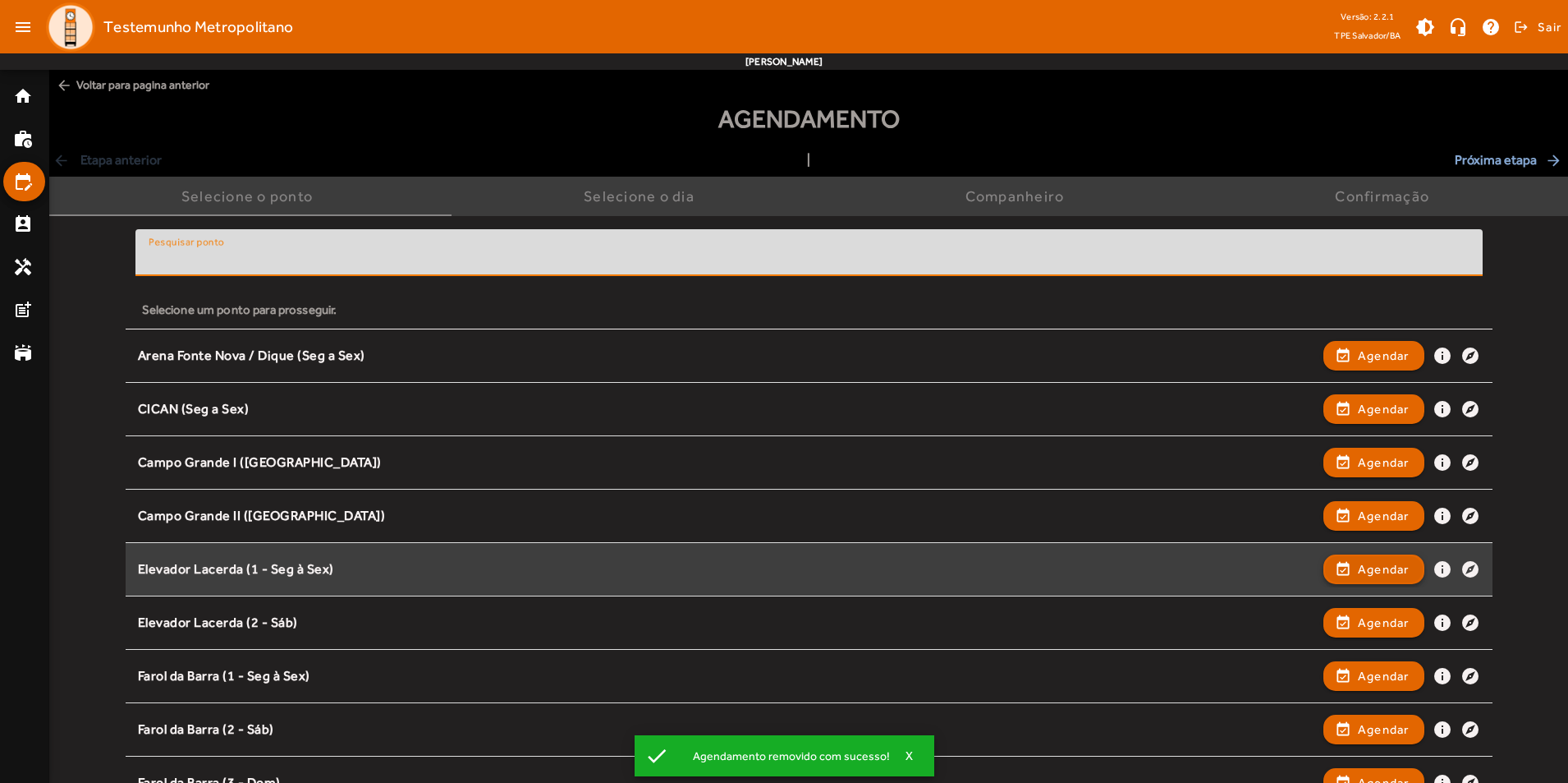
click at [1362, 569] on span "Agendar" at bounding box center [1383, 569] width 52 height 20
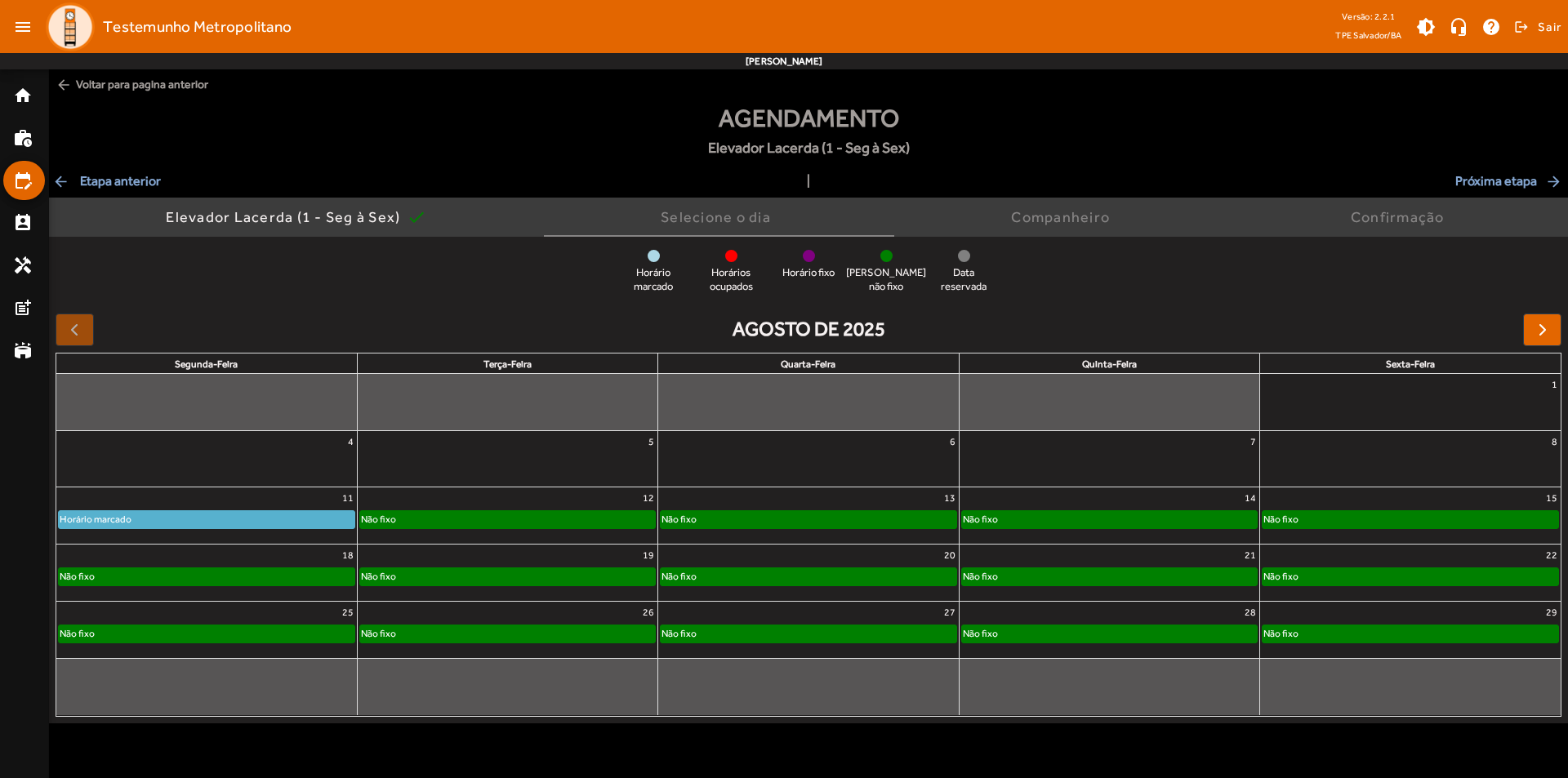
click at [286, 504] on div "11" at bounding box center [206, 497] width 301 height 22
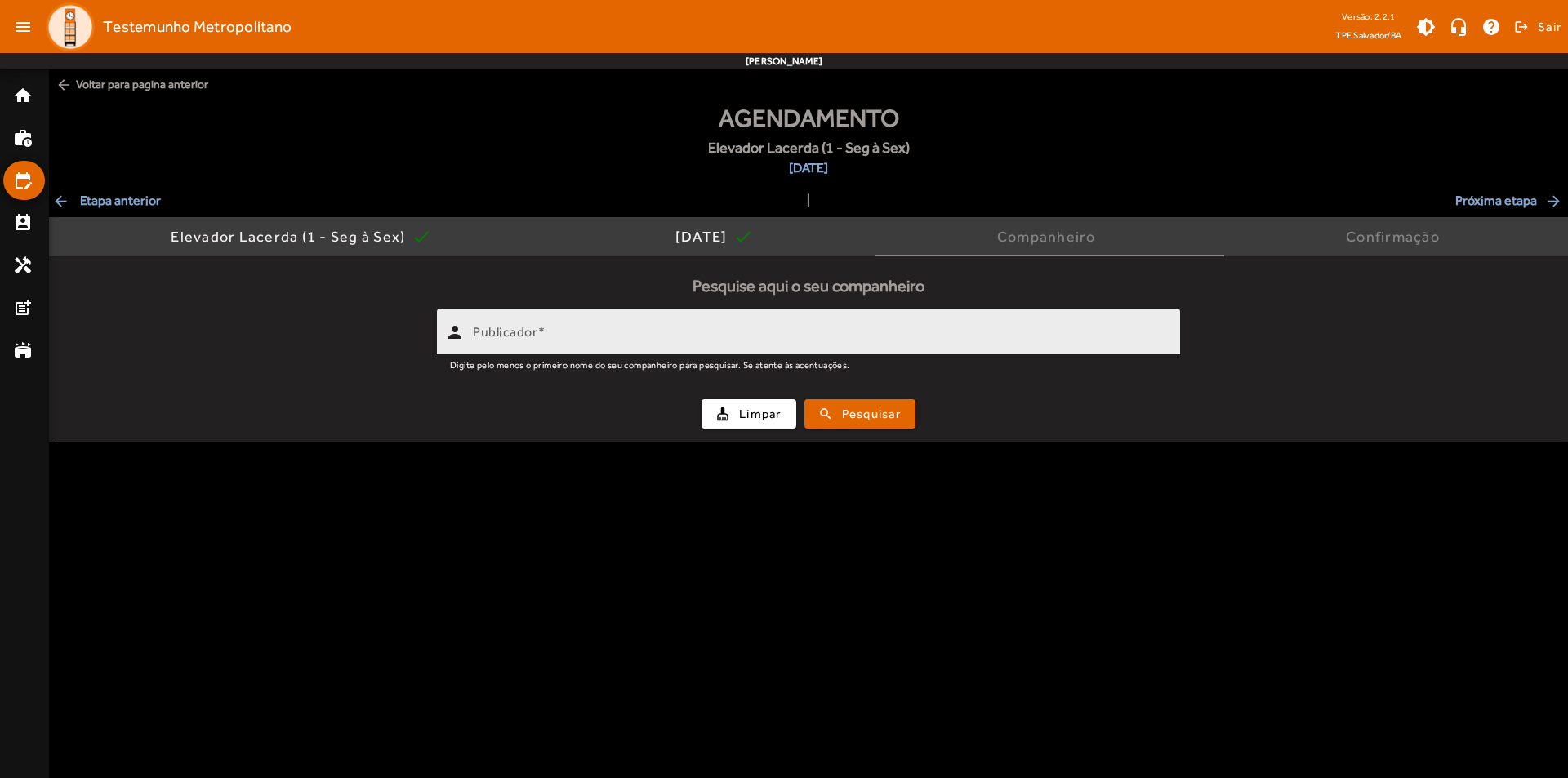
click at [572, 342] on input "Publicador" at bounding box center [820, 338] width 694 height 20
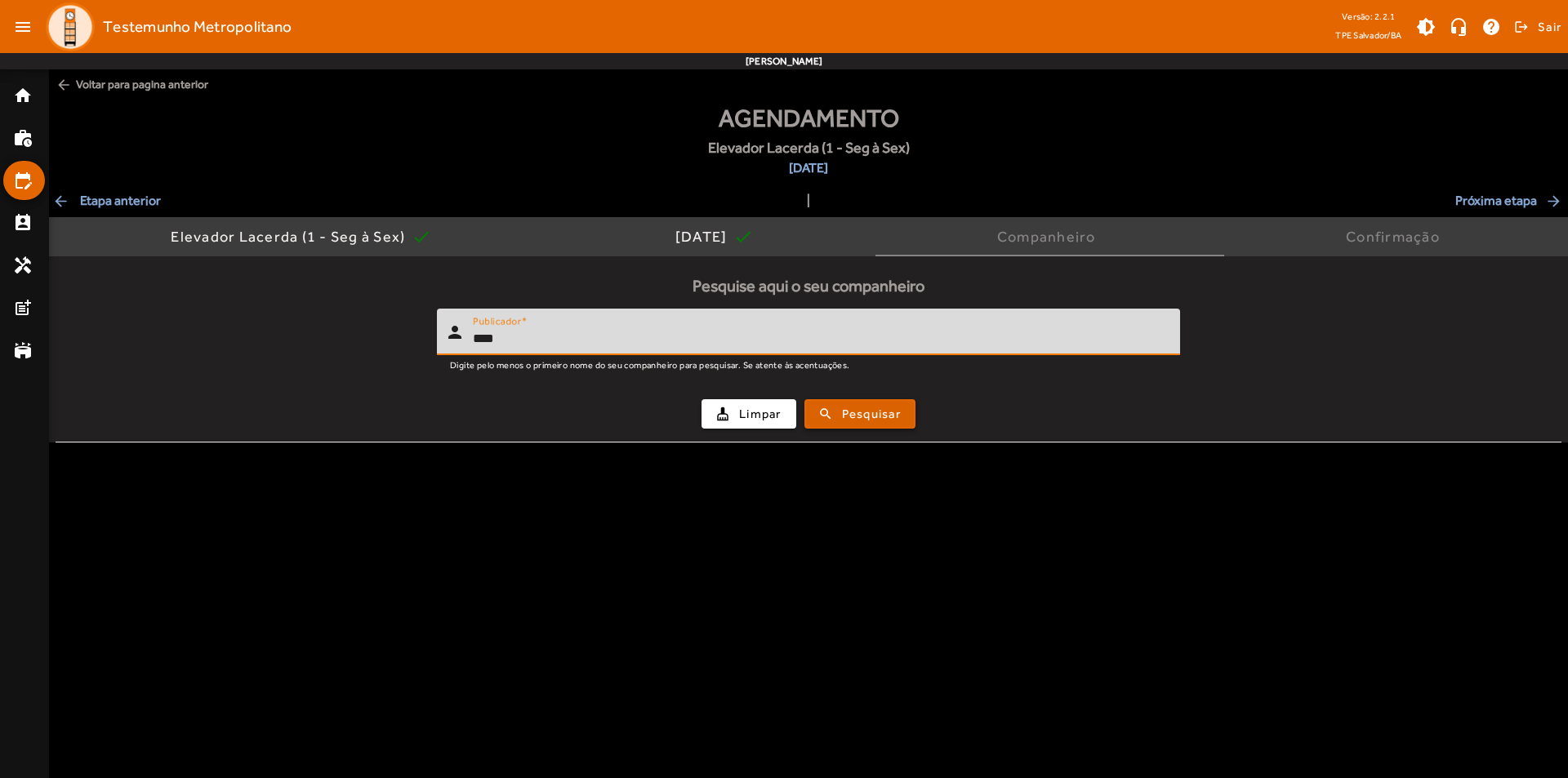
type input "****"
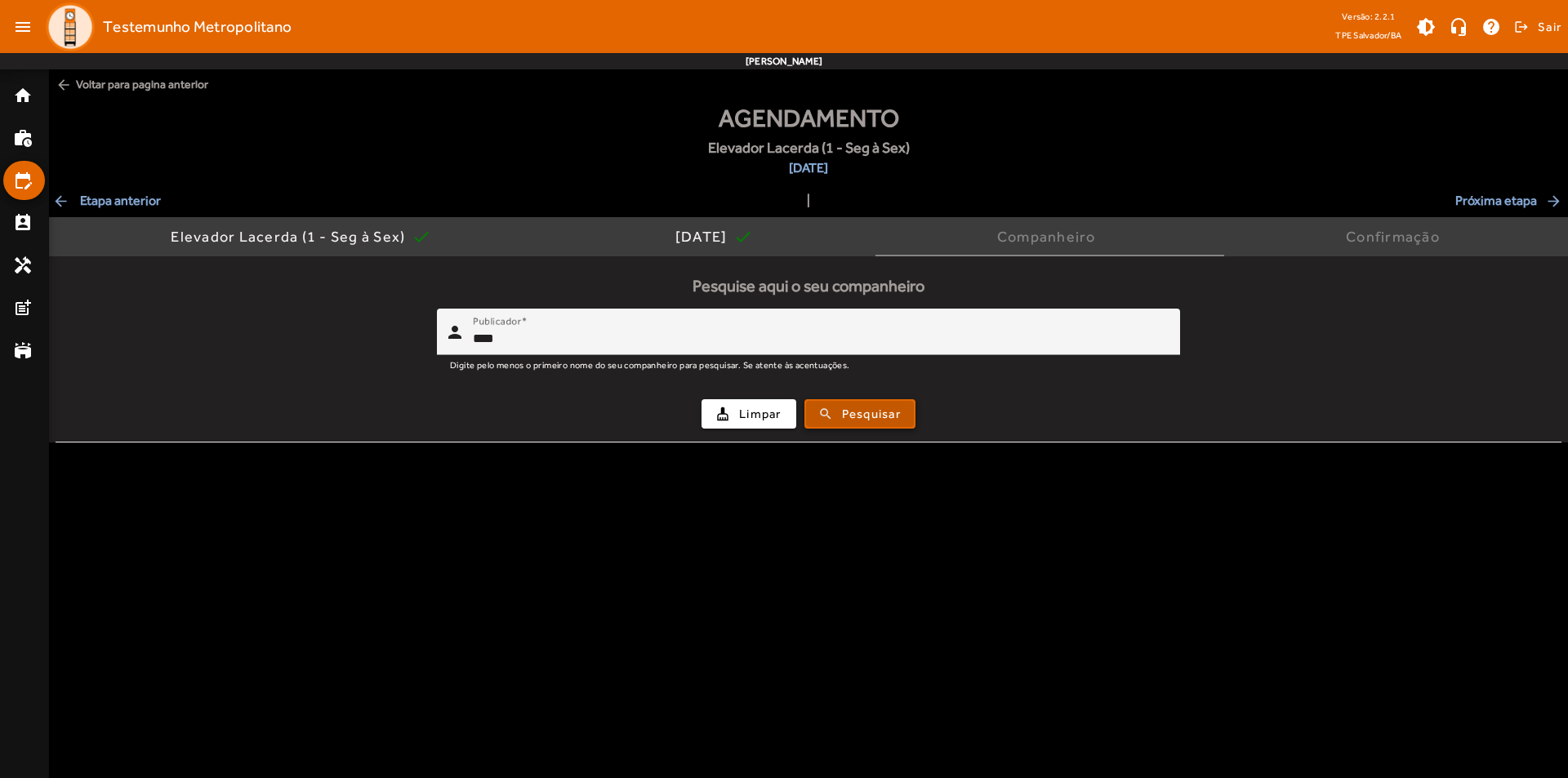
click at [837, 416] on span "submit" at bounding box center [859, 414] width 107 height 40
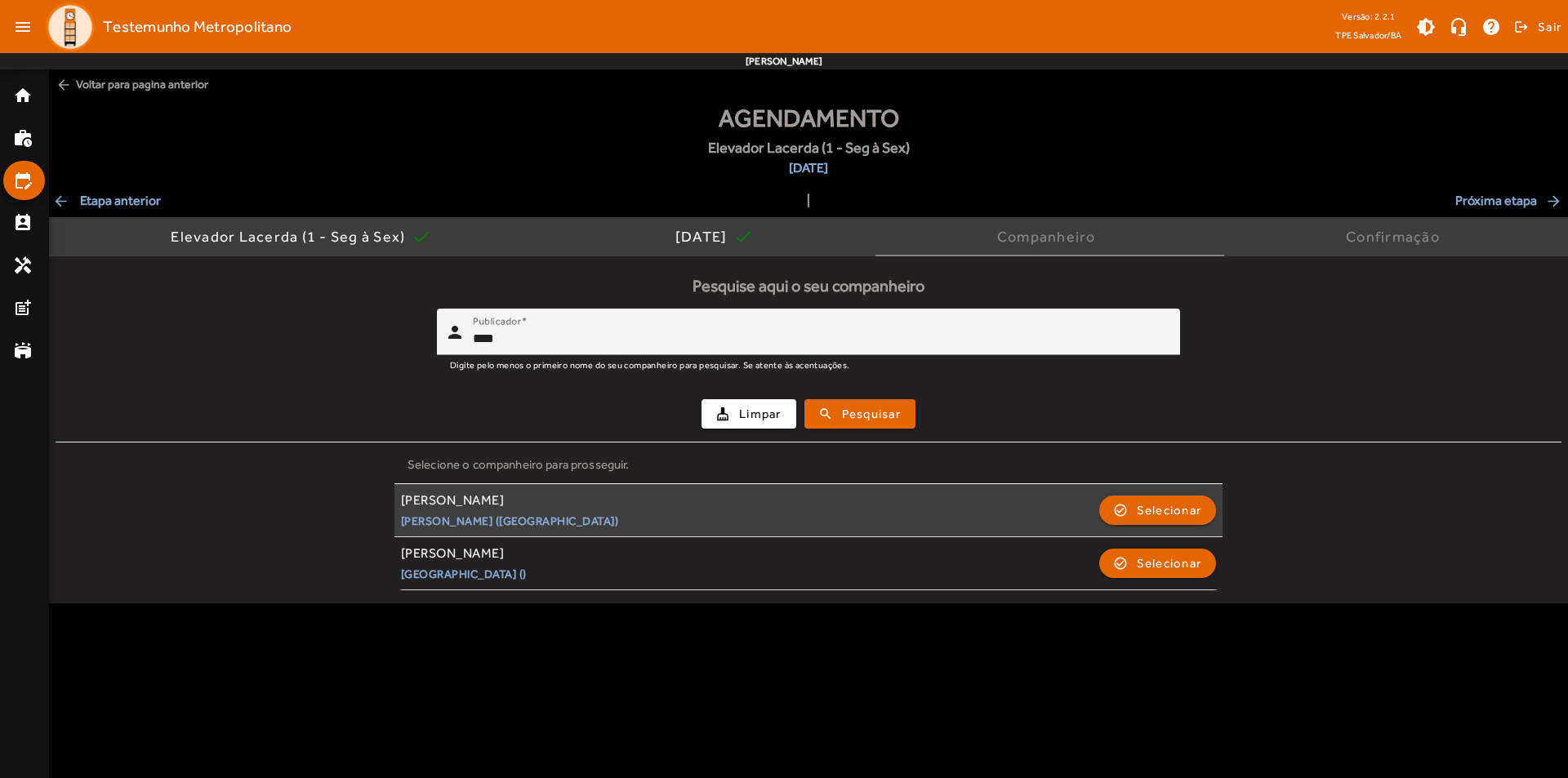
click at [608, 511] on div "[PERSON_NAME] ([GEOGRAPHIC_DATA])" at bounding box center [510, 511] width 218 height 36
click at [1151, 495] on button "check_circle_outline Selecionar" at bounding box center [1157, 510] width 118 height 29
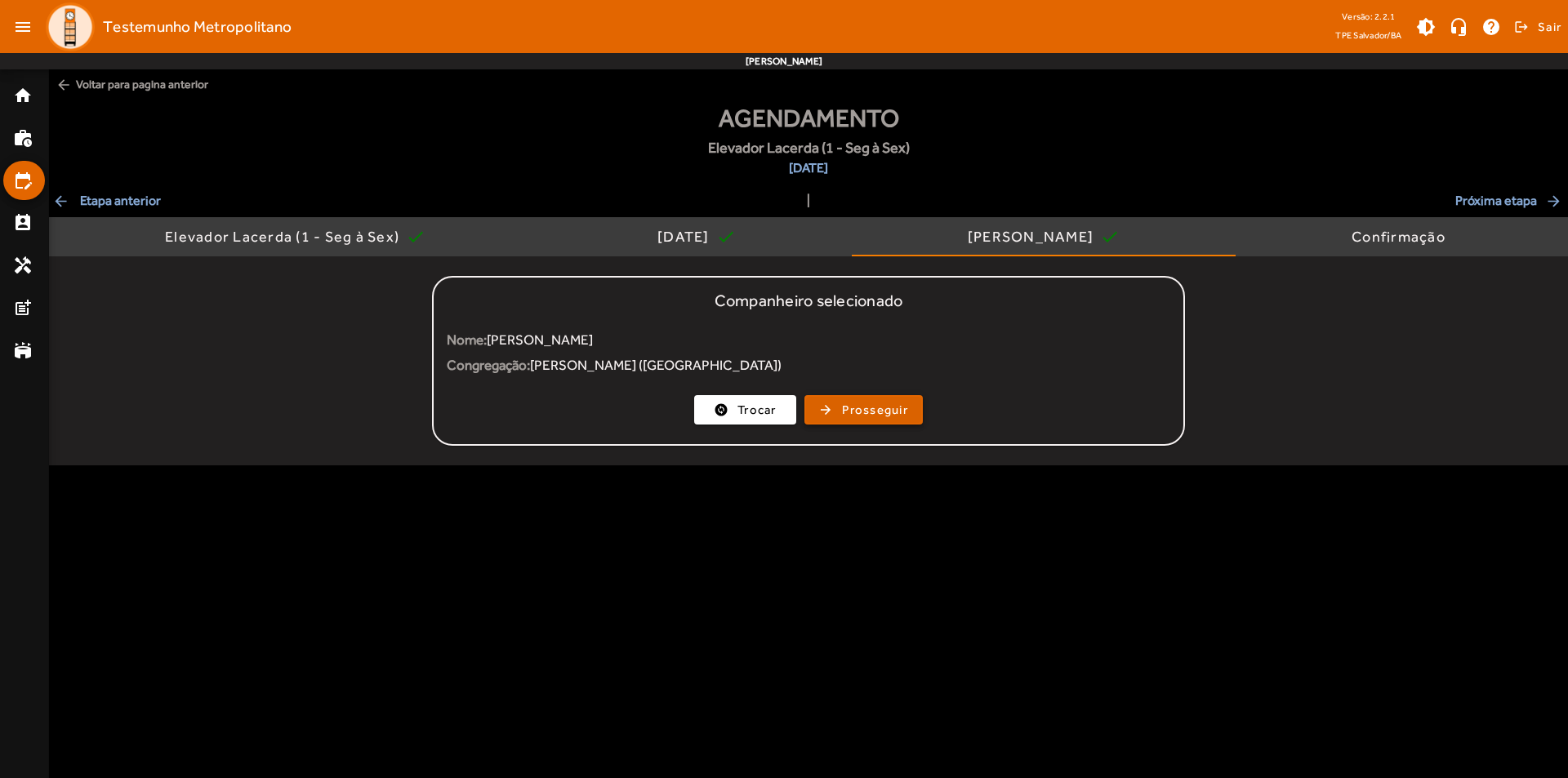
click at [835, 414] on span "button" at bounding box center [863, 410] width 115 height 40
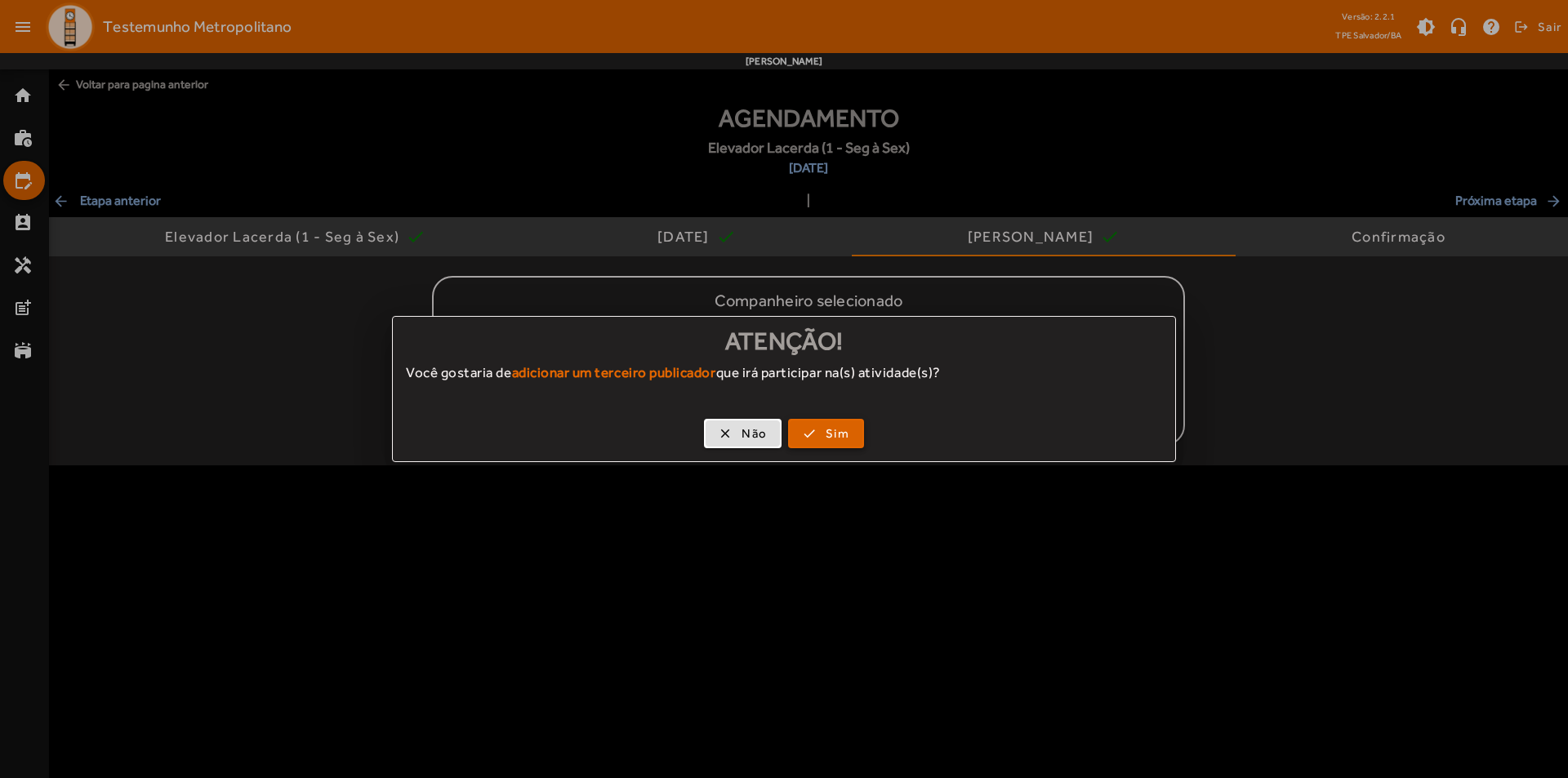
click at [805, 440] on span "button" at bounding box center [825, 433] width 73 height 40
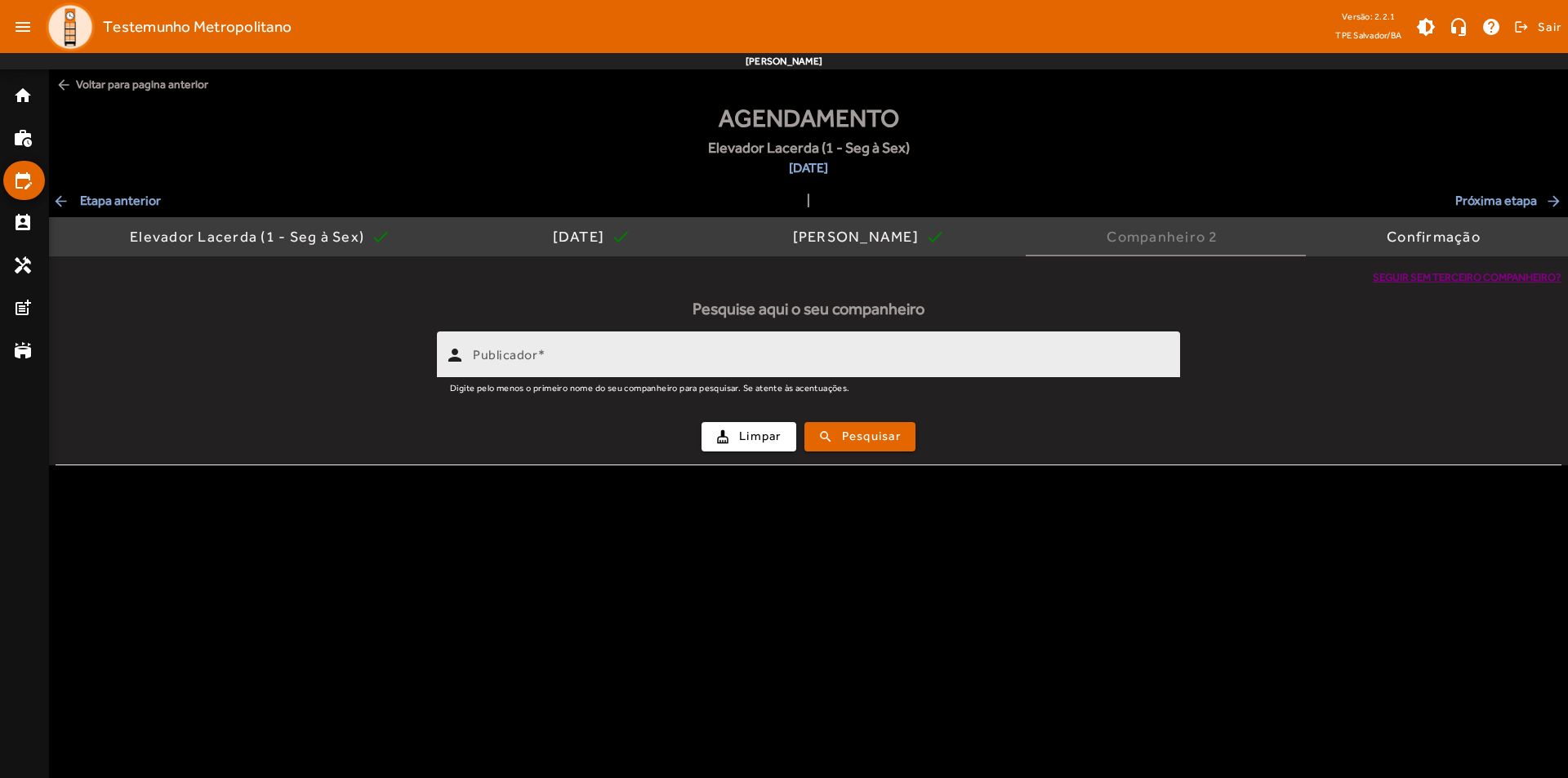
click at [479, 344] on div "Publicador" at bounding box center [820, 354] width 694 height 46
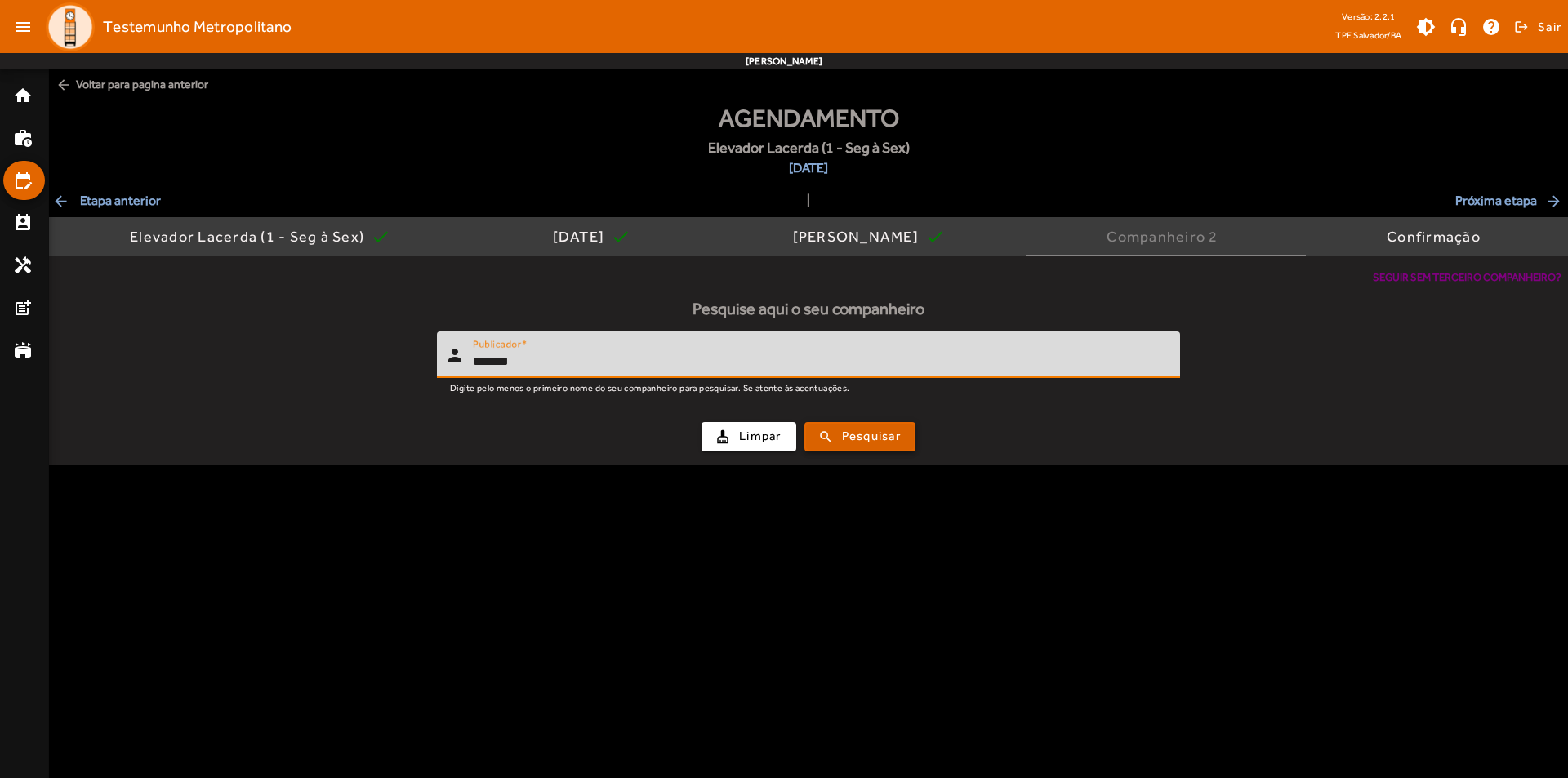
type input "*******"
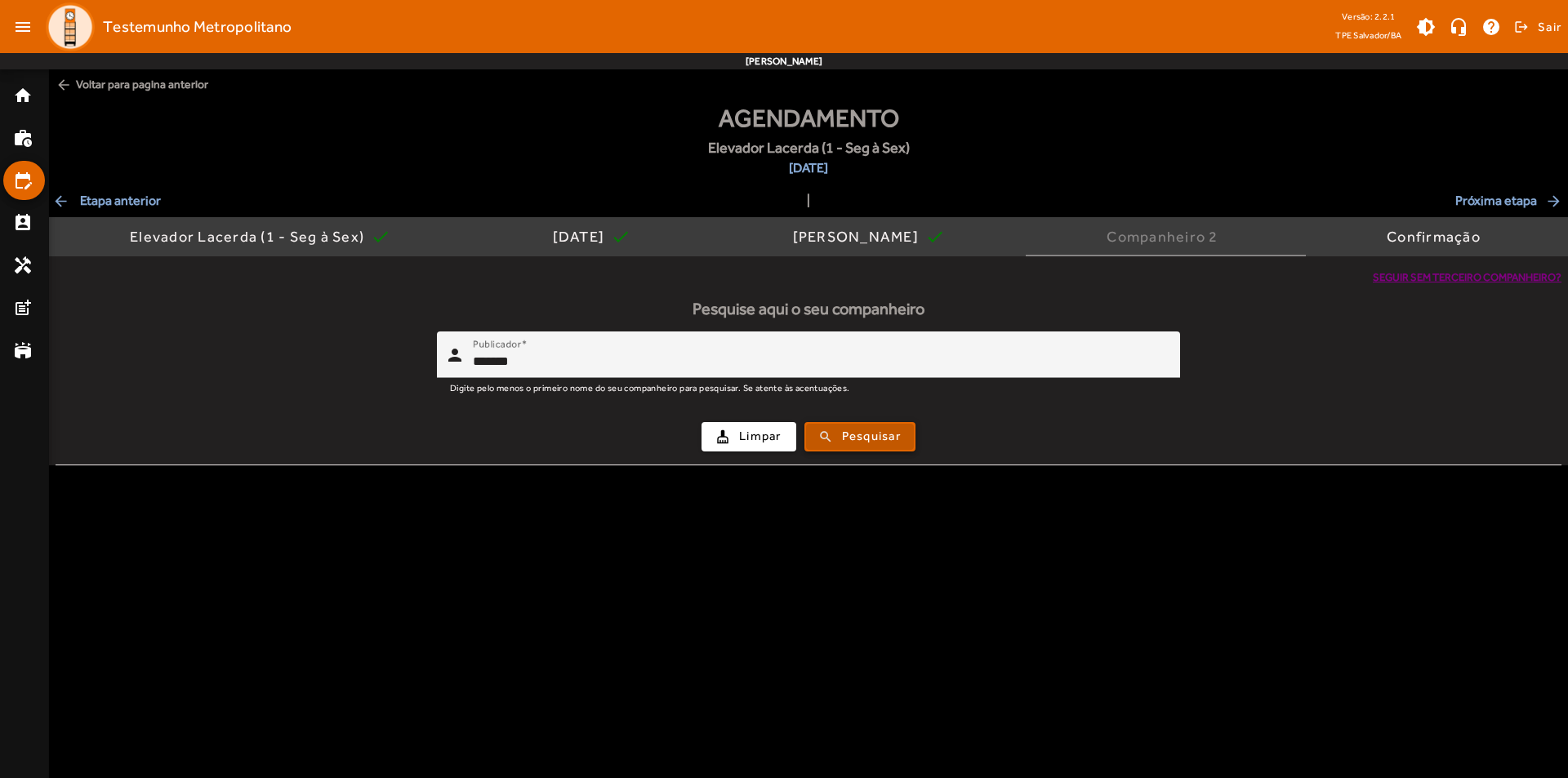
click at [874, 443] on span "Pesquisar" at bounding box center [871, 436] width 58 height 19
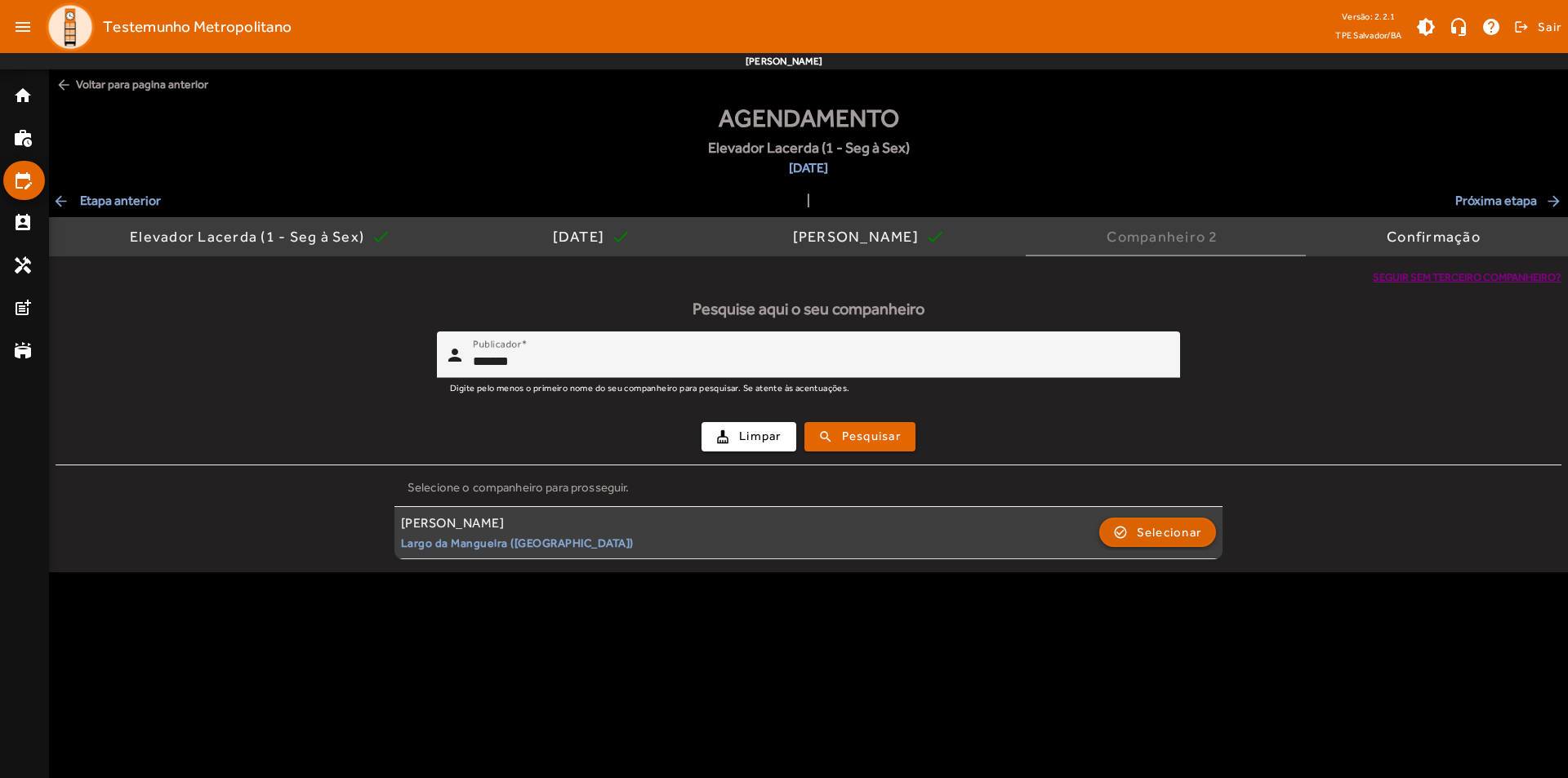
click at [1171, 537] on span "Selecionar" at bounding box center [1168, 532] width 65 height 20
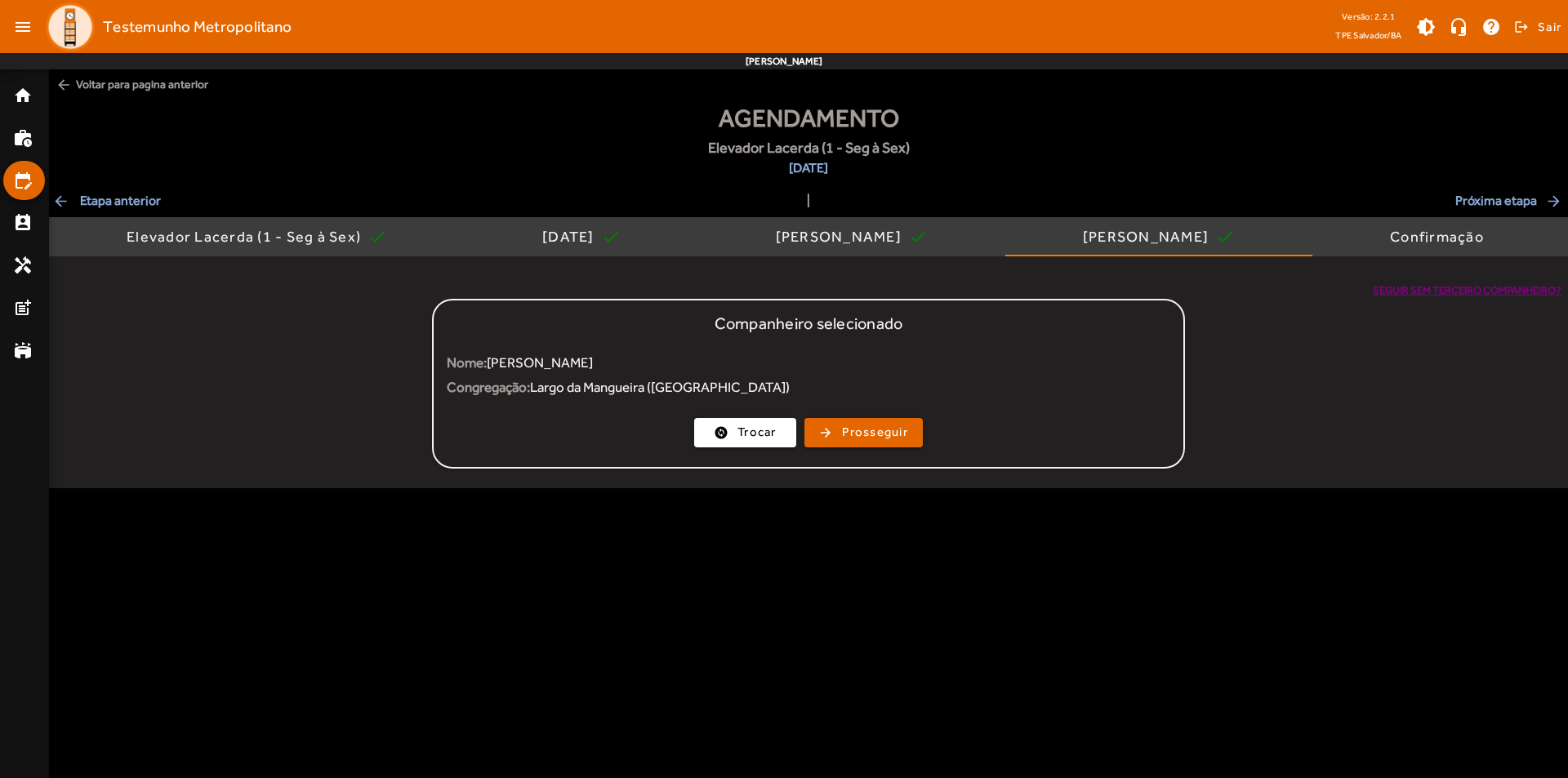
click at [901, 450] on mat-card-actions "change_circle Trocar arrow_forward Prosseguir" at bounding box center [808, 432] width 750 height 42
click at [894, 437] on span "Prosseguir" at bounding box center [874, 432] width 66 height 19
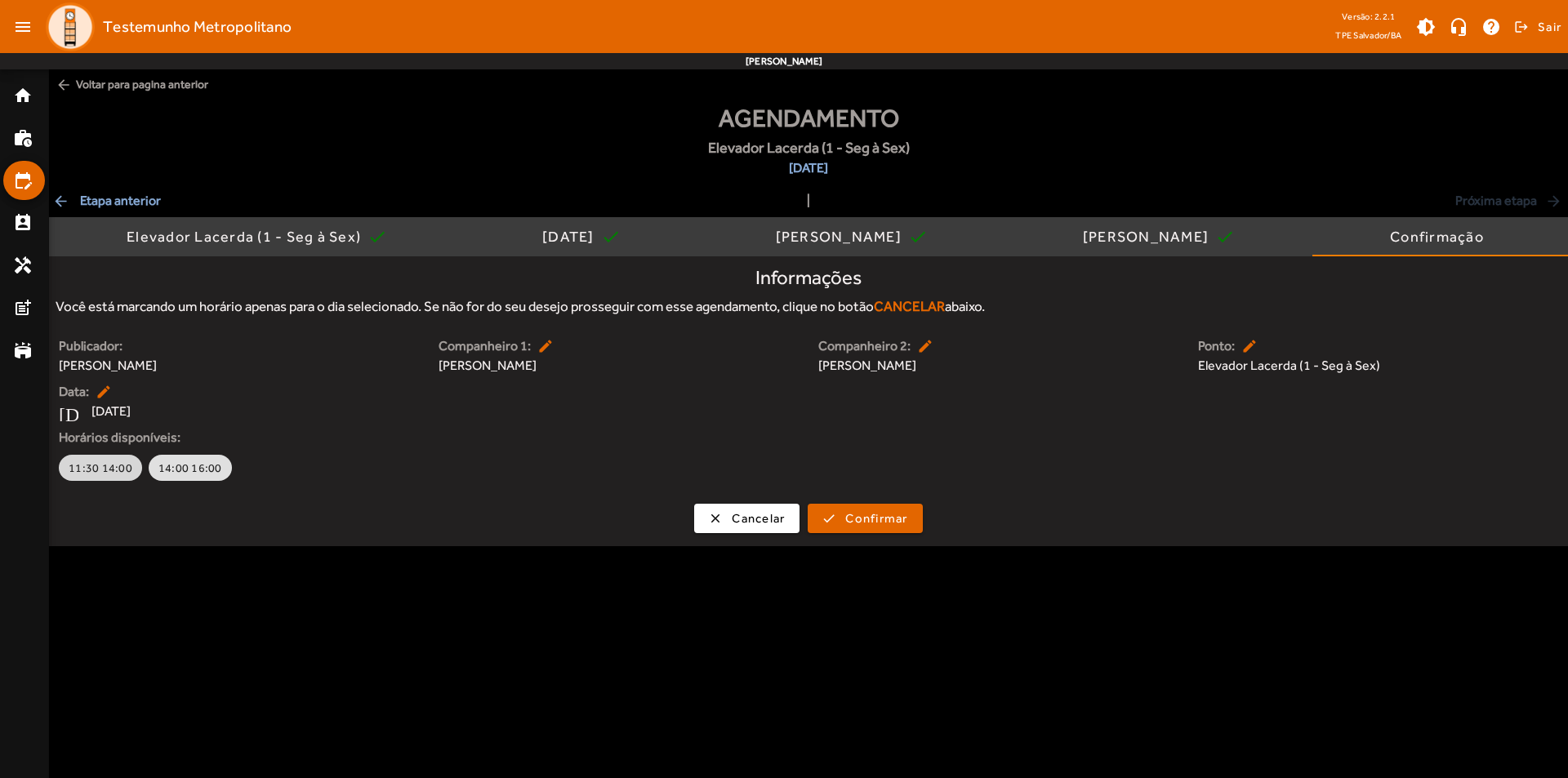
click at [108, 468] on span "11:30 14:00" at bounding box center [101, 467] width 64 height 16
click at [866, 518] on span "Confirmar" at bounding box center [876, 519] width 62 height 19
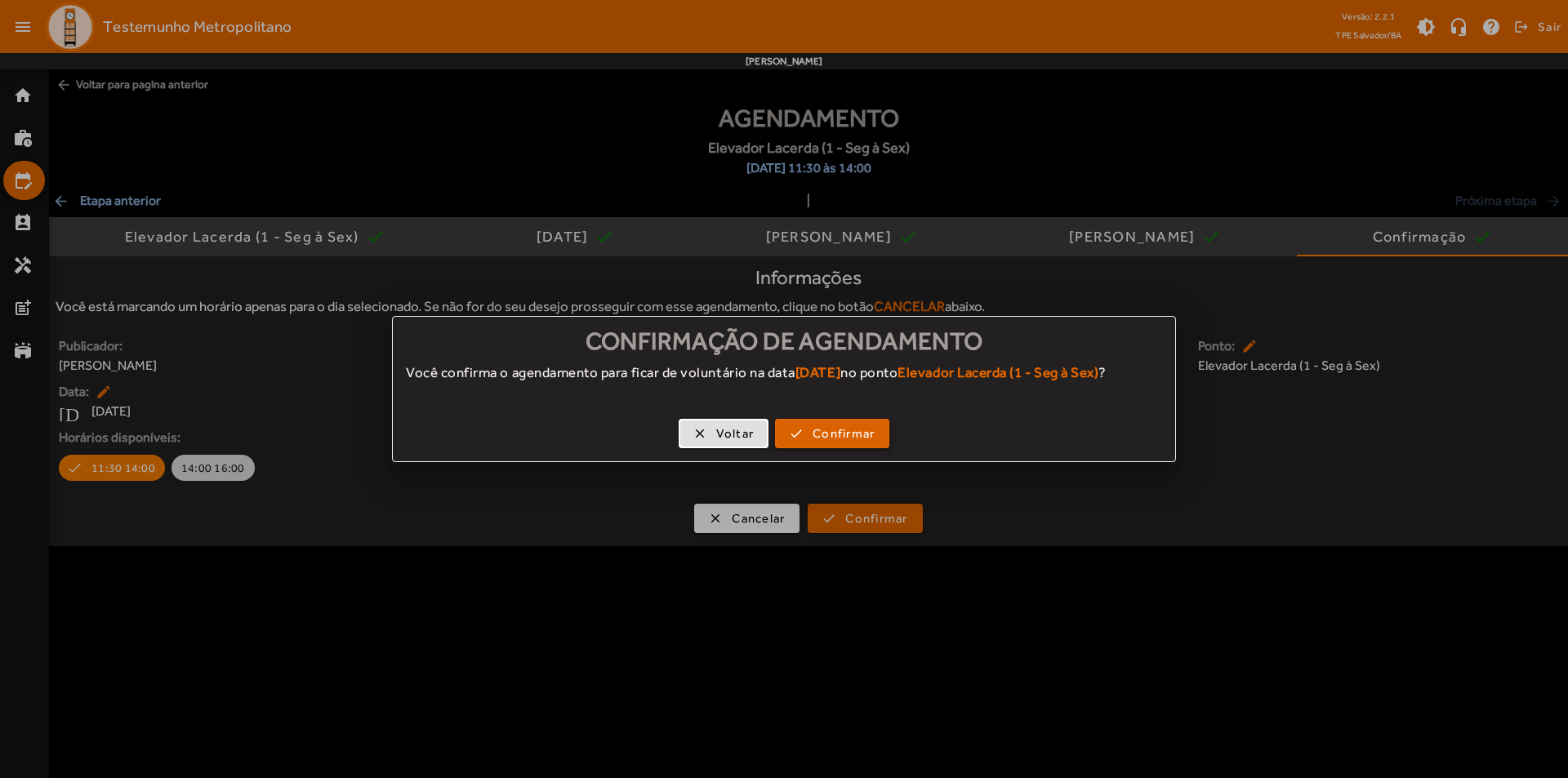
click at [816, 427] on span "Confirmar" at bounding box center [843, 434] width 62 height 19
